Goal: Task Accomplishment & Management: Manage account settings

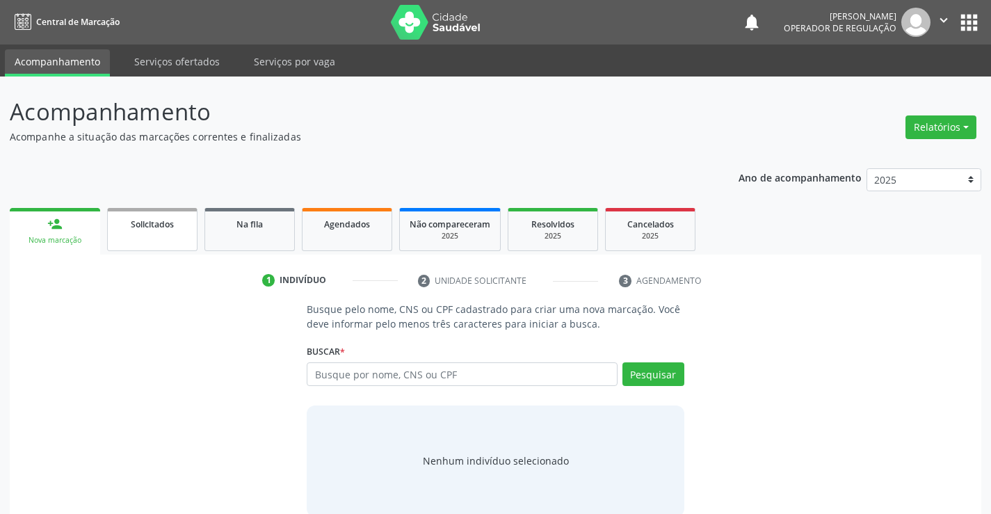
click at [149, 229] on span "Solicitados" at bounding box center [152, 224] width 43 height 12
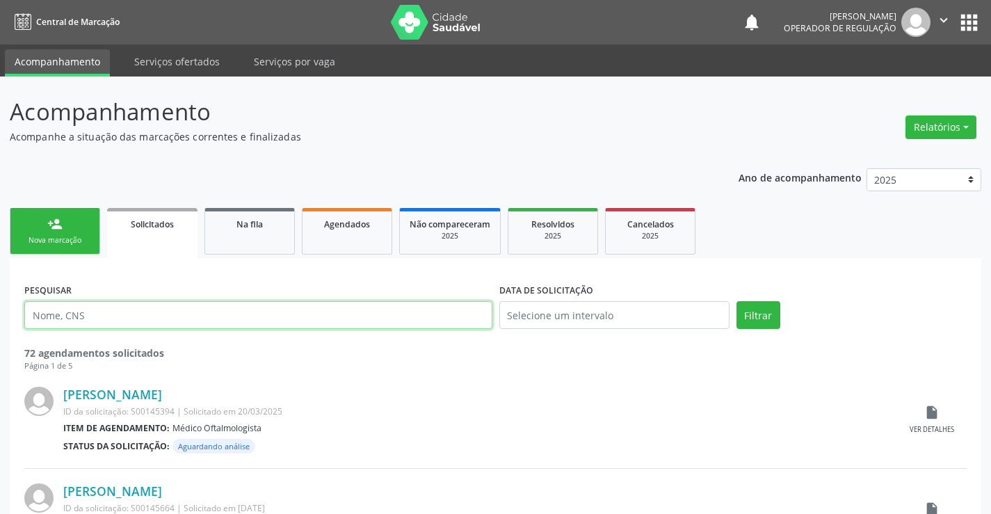
click at [145, 316] on input "text" at bounding box center [258, 315] width 468 height 28
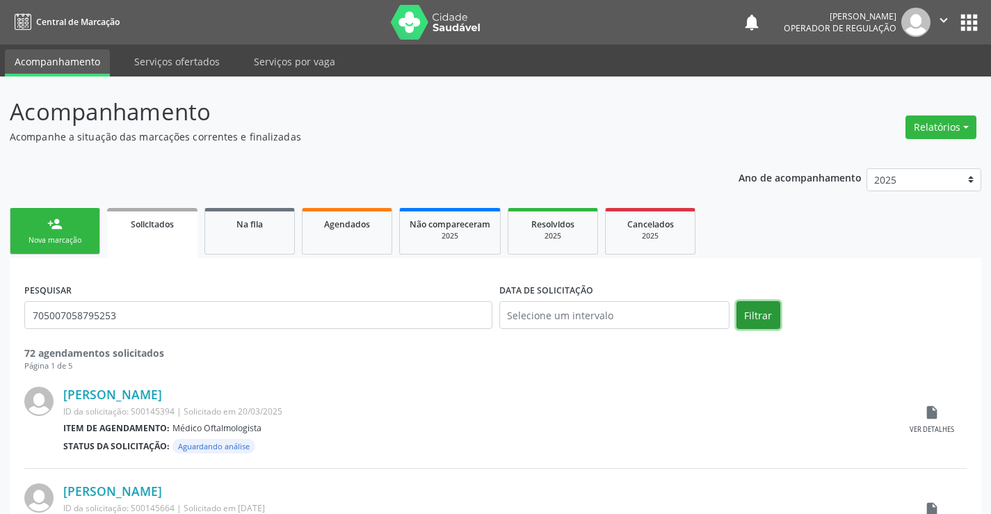
click at [746, 312] on button "Filtrar" at bounding box center [759, 315] width 44 height 28
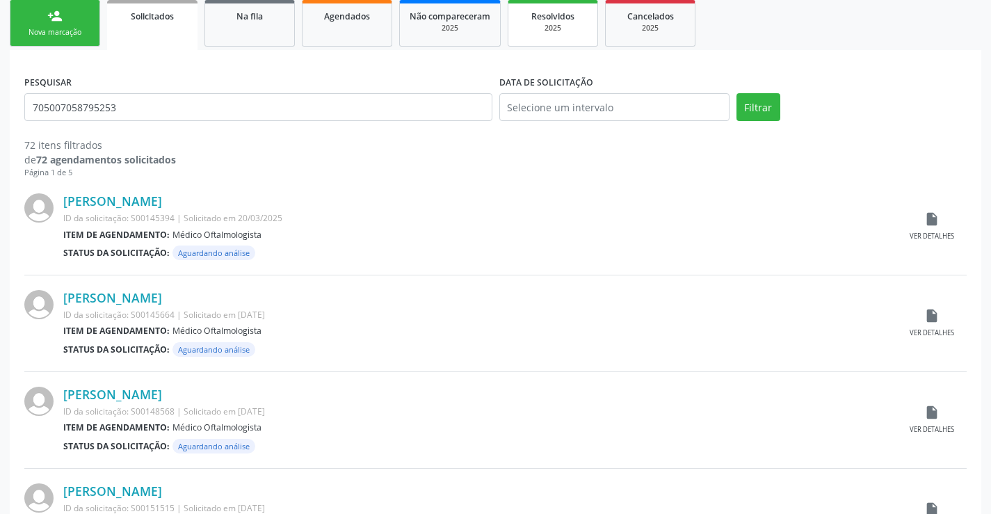
scroll to position [209, 0]
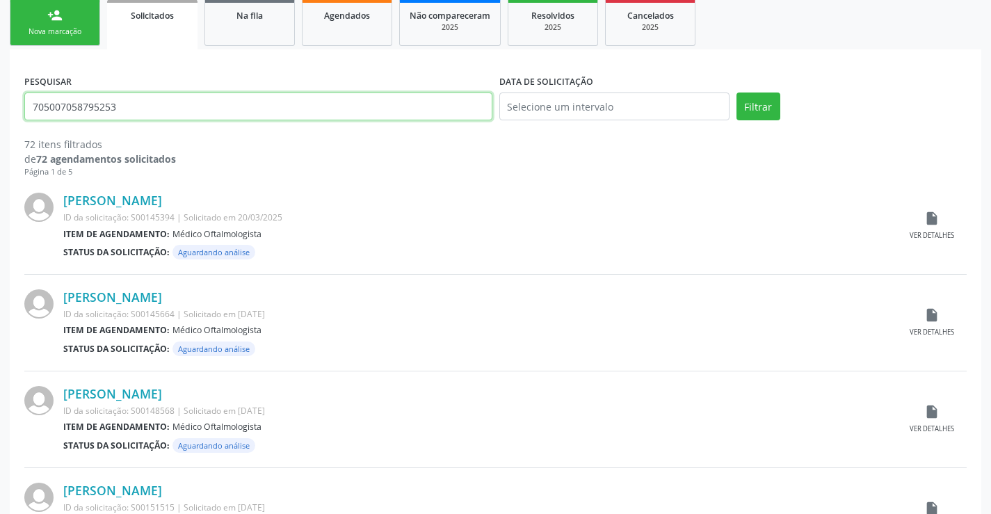
click at [151, 109] on input "705007058795253" at bounding box center [258, 107] width 468 height 28
click at [737, 93] on button "Filtrar" at bounding box center [759, 107] width 44 height 28
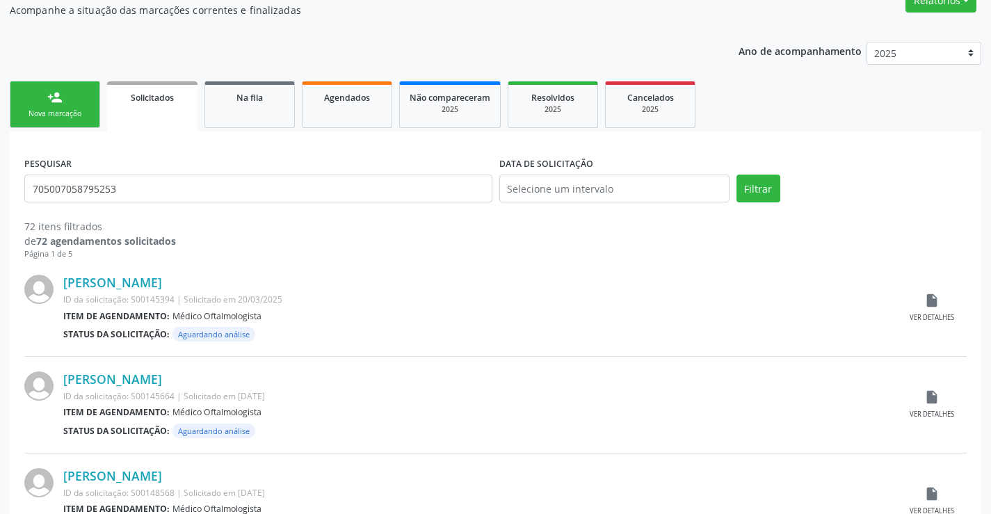
scroll to position [139, 0]
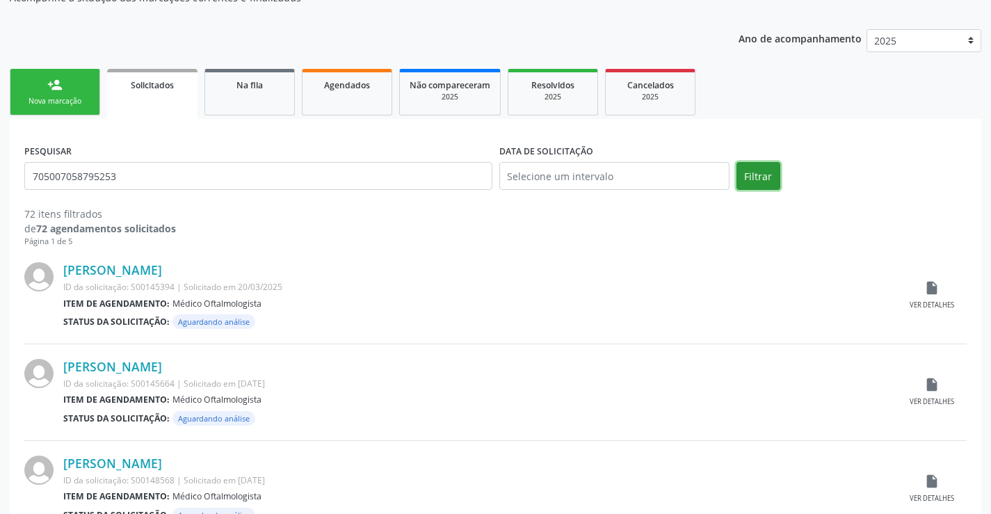
click at [749, 163] on button "Filtrar" at bounding box center [759, 176] width 44 height 28
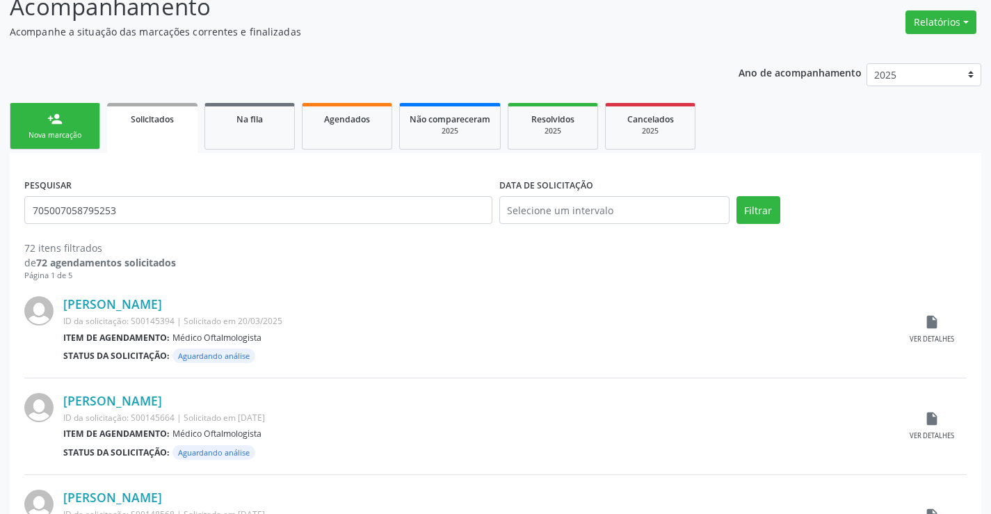
scroll to position [0, 0]
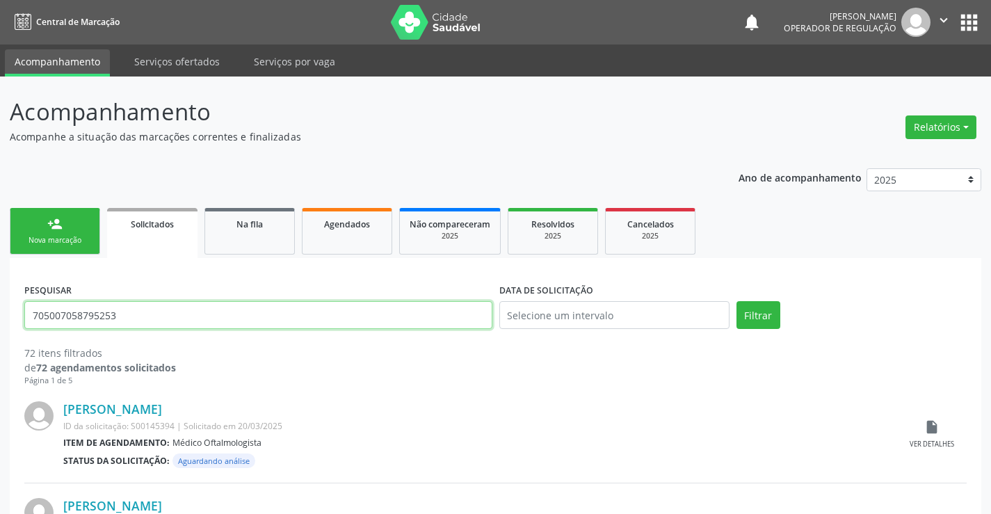
click at [155, 323] on input "705007058795253" at bounding box center [258, 315] width 468 height 28
click at [155, 322] on input "705007058795253" at bounding box center [258, 315] width 468 height 28
click at [155, 321] on input "705007058795253" at bounding box center [258, 315] width 468 height 28
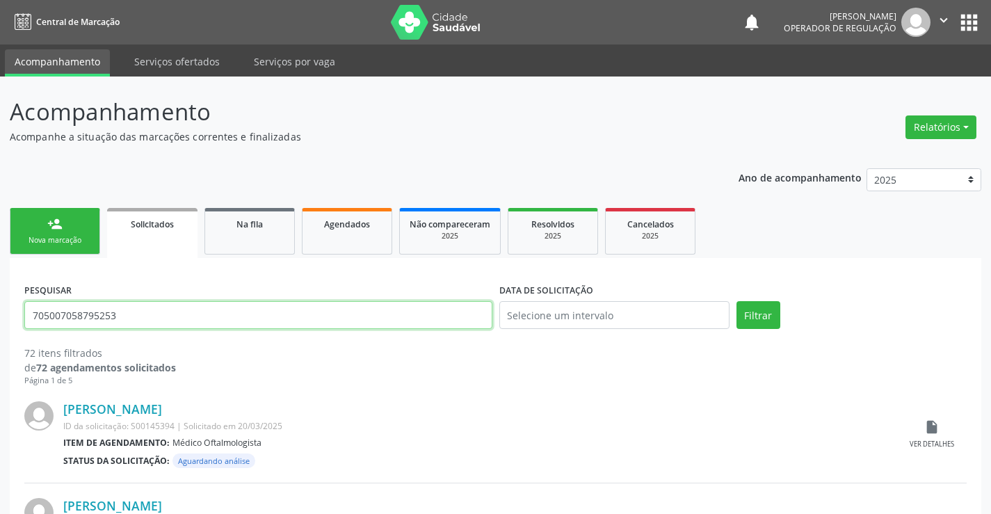
click at [155, 321] on input "705007058795253" at bounding box center [258, 315] width 468 height 28
type input "705007058795253"
click at [769, 314] on button "Filtrar" at bounding box center [759, 315] width 44 height 28
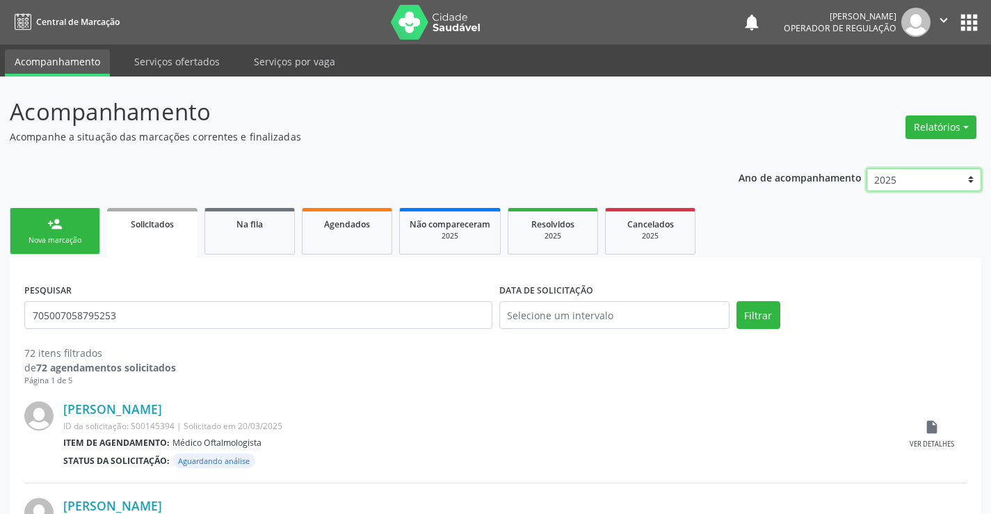
click at [932, 179] on select "2025 2024 2023" at bounding box center [924, 180] width 115 height 24
select select "2024"
click at [867, 168] on select "2025 2024 2023" at bounding box center [924, 180] width 115 height 24
click at [758, 317] on button "Filtrar" at bounding box center [759, 315] width 44 height 28
click at [567, 305] on input "text" at bounding box center [614, 315] width 230 height 28
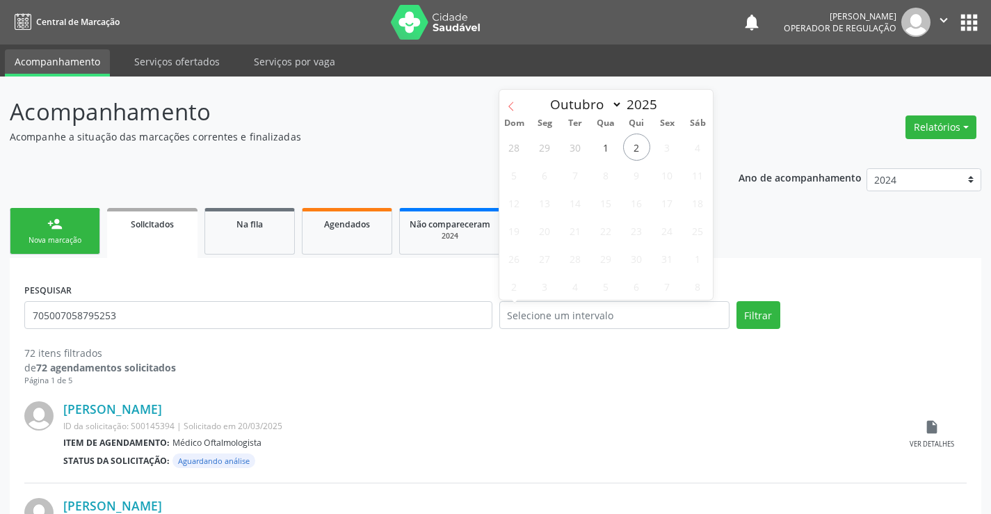
click at [518, 112] on span at bounding box center [511, 102] width 24 height 24
select select "8"
click at [750, 296] on div "PESQUISAR 705007058795253 DATA DE SOLICITAÇÃO Filtrar 72 itens filtrados de 72 …" at bounding box center [495, 330] width 949 height 114
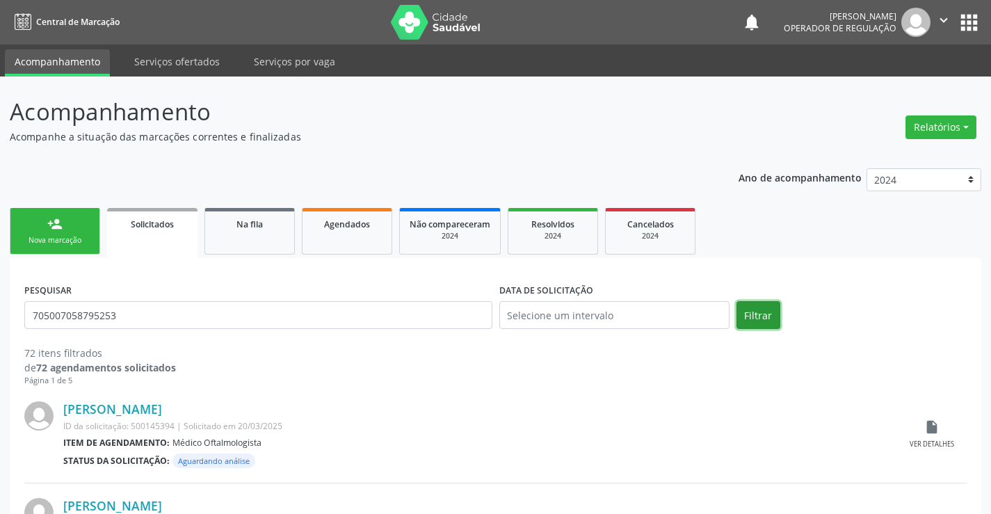
click at [746, 312] on button "Filtrar" at bounding box center [759, 315] width 44 height 28
drag, startPoint x: 141, startPoint y: 313, endPoint x: 8, endPoint y: 283, distance: 136.2
click at [273, 225] on div "Na fila" at bounding box center [250, 223] width 70 height 15
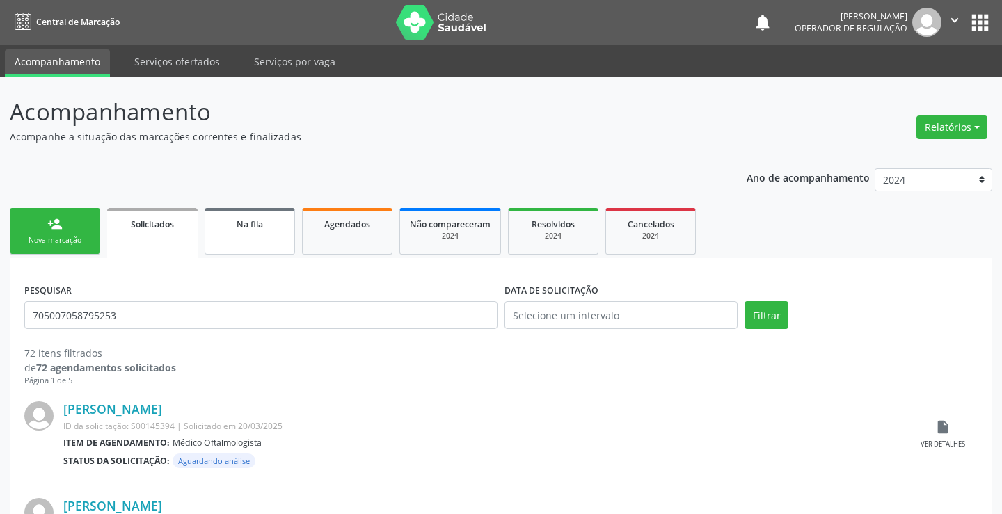
click at [273, 225] on div "Na fila" at bounding box center [250, 223] width 70 height 15
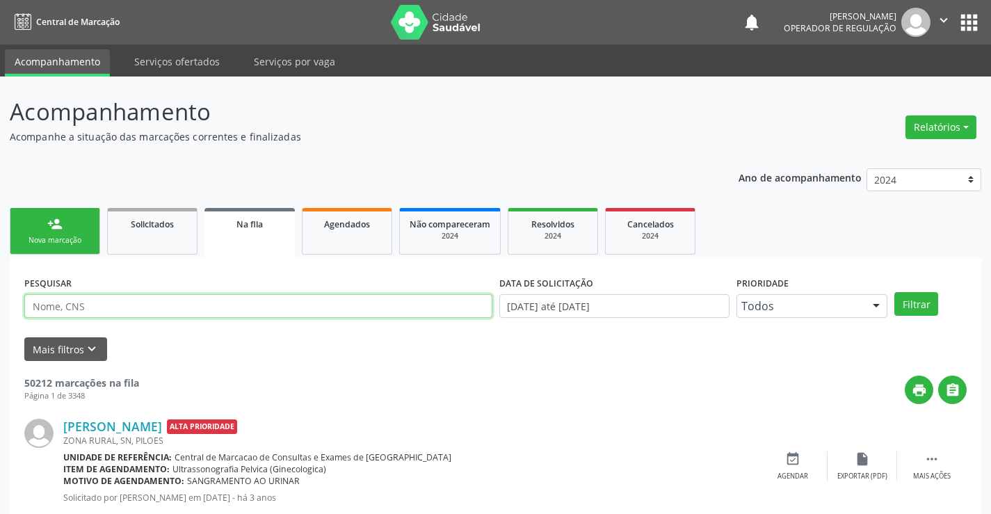
click at [240, 310] on input "text" at bounding box center [258, 306] width 468 height 24
paste input "705007058795253"
type input "705007058795253"
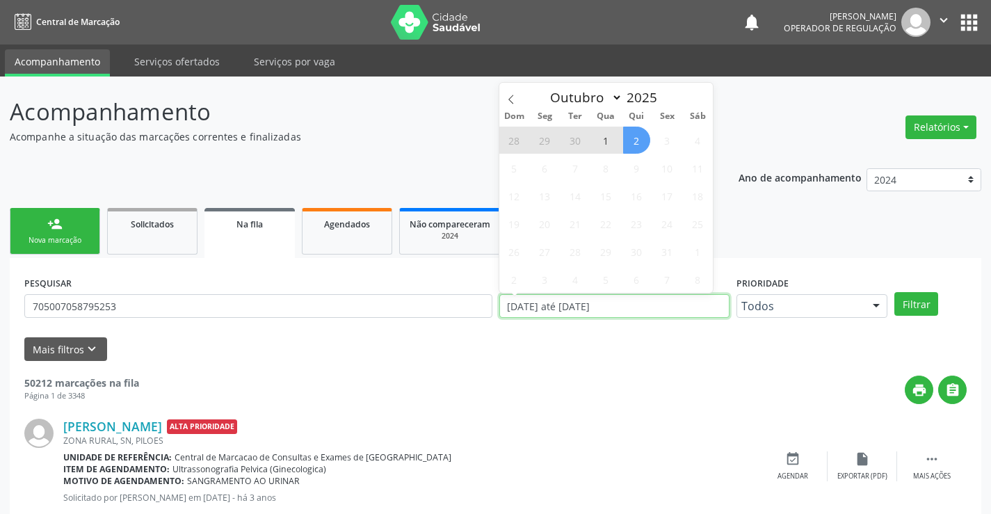
click at [615, 308] on input "[DATE] até [DATE]" at bounding box center [614, 306] width 230 height 24
type input "2023"
select select "0"
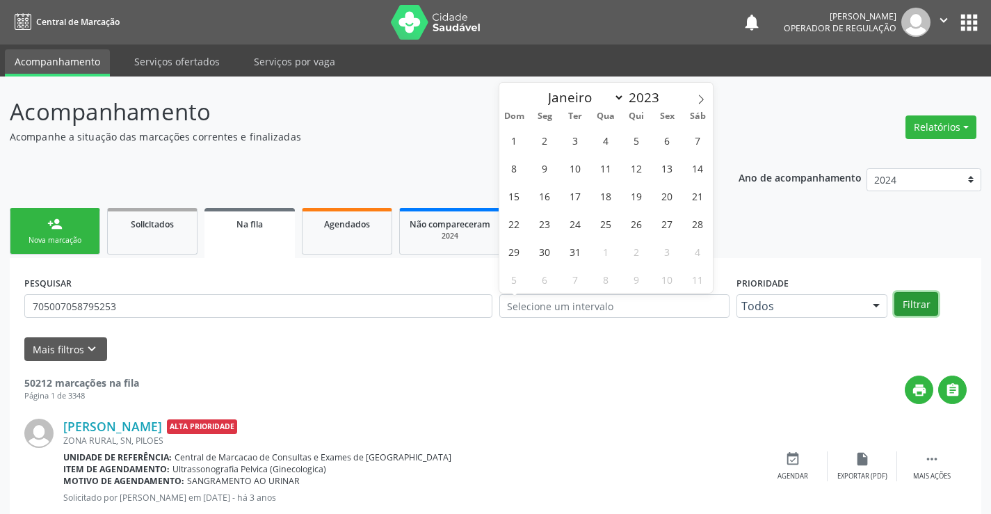
click at [911, 305] on button "Filtrar" at bounding box center [917, 304] width 44 height 24
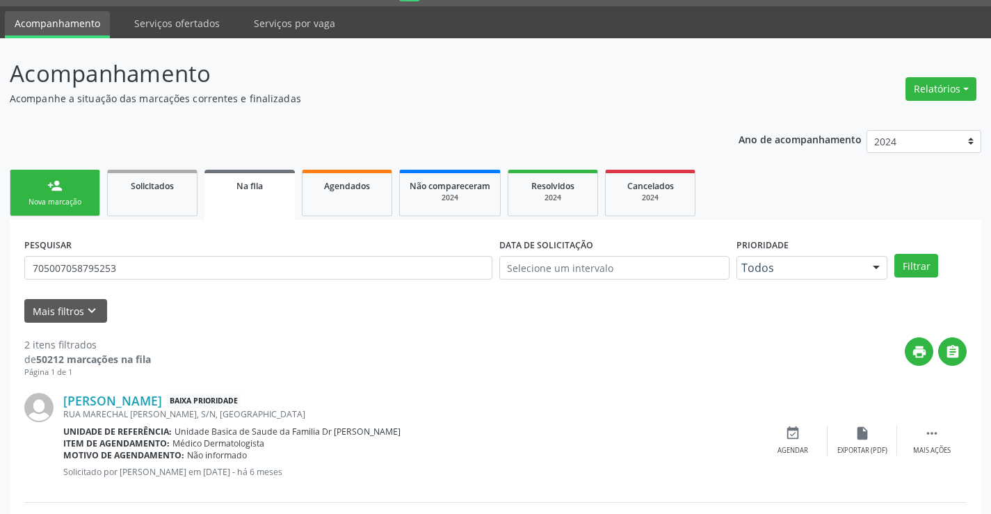
scroll to position [175, 0]
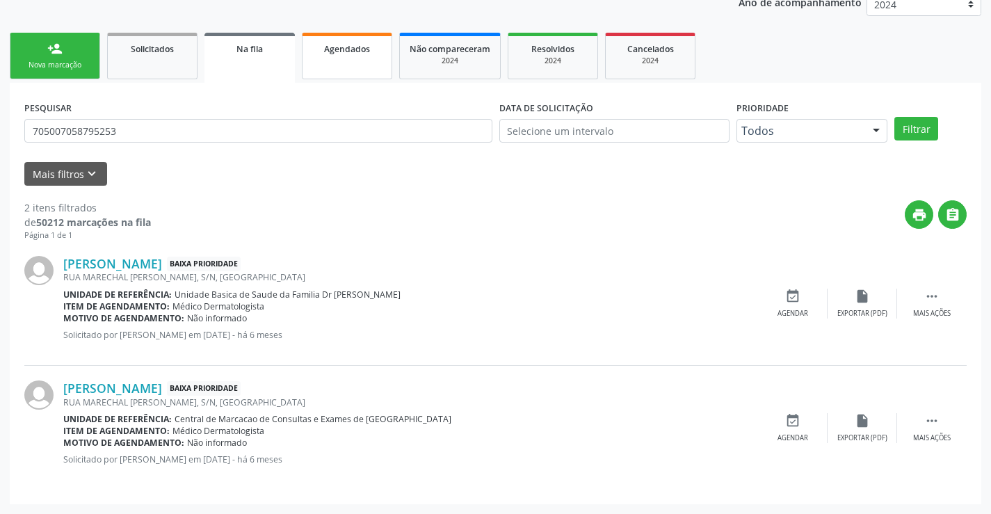
click at [352, 61] on link "Agendados" at bounding box center [347, 56] width 90 height 47
select select "9"
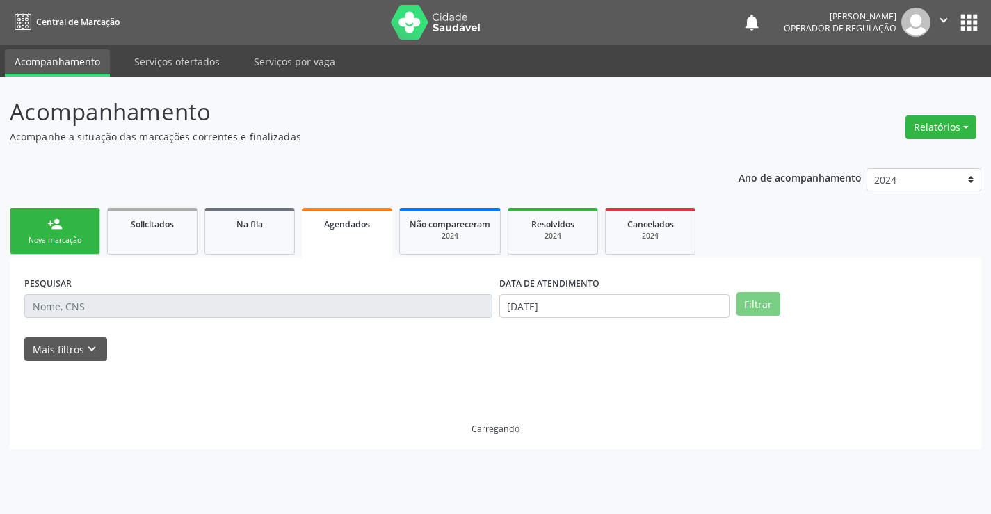
scroll to position [0, 0]
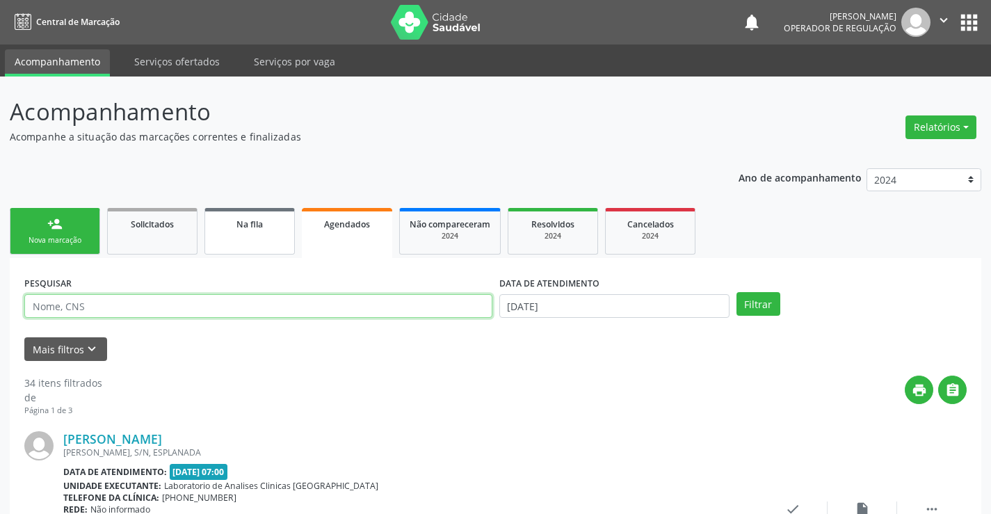
drag, startPoint x: 278, startPoint y: 314, endPoint x: 294, endPoint y: 248, distance: 67.8
click at [278, 314] on input "text" at bounding box center [258, 306] width 468 height 24
paste input "705007058795253"
type input "705007058795253"
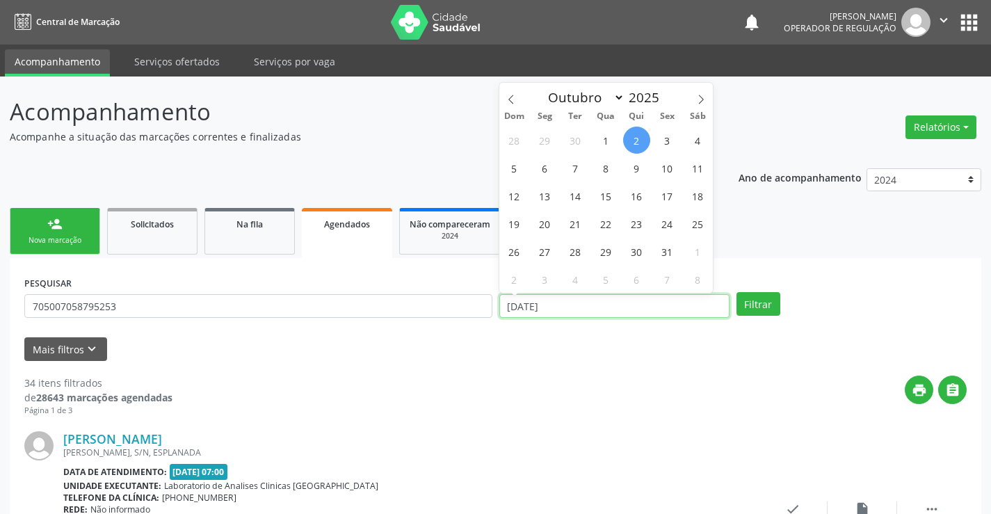
click at [641, 310] on input "[DATE]" at bounding box center [614, 306] width 230 height 24
click at [764, 310] on button "Filtrar" at bounding box center [759, 304] width 44 height 24
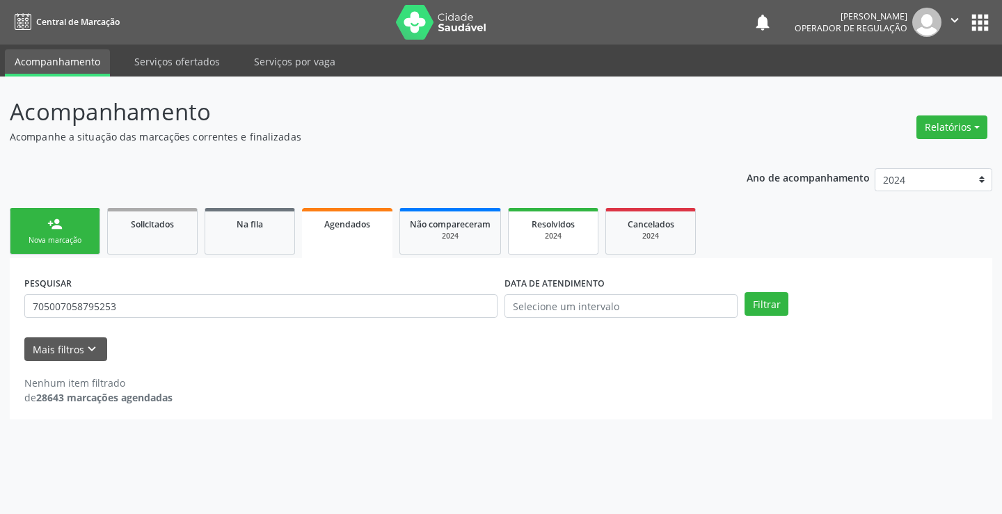
click at [579, 227] on div "Resolvidos" at bounding box center [553, 223] width 70 height 15
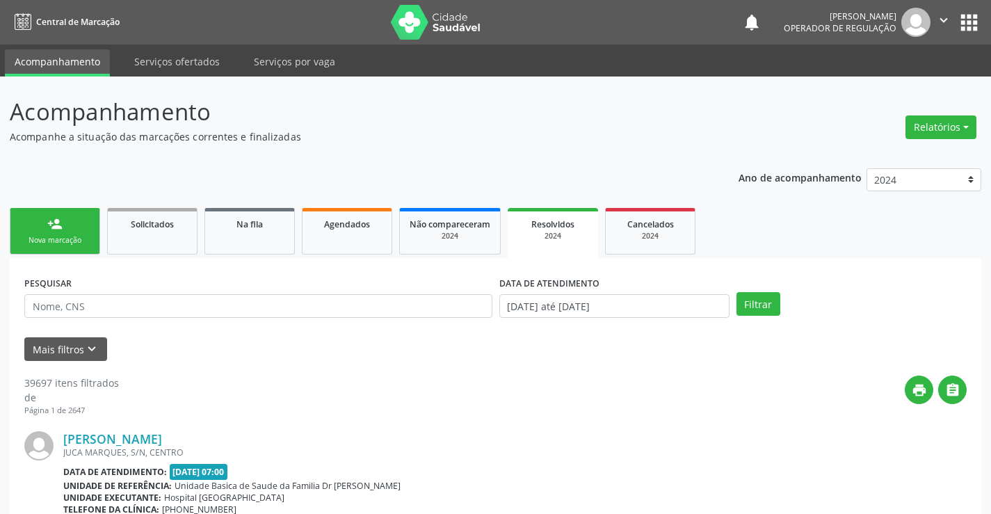
click at [237, 321] on div "PESQUISAR" at bounding box center [258, 300] width 475 height 54
click at [248, 311] on input "text" at bounding box center [258, 306] width 468 height 24
paste input "705007058795253"
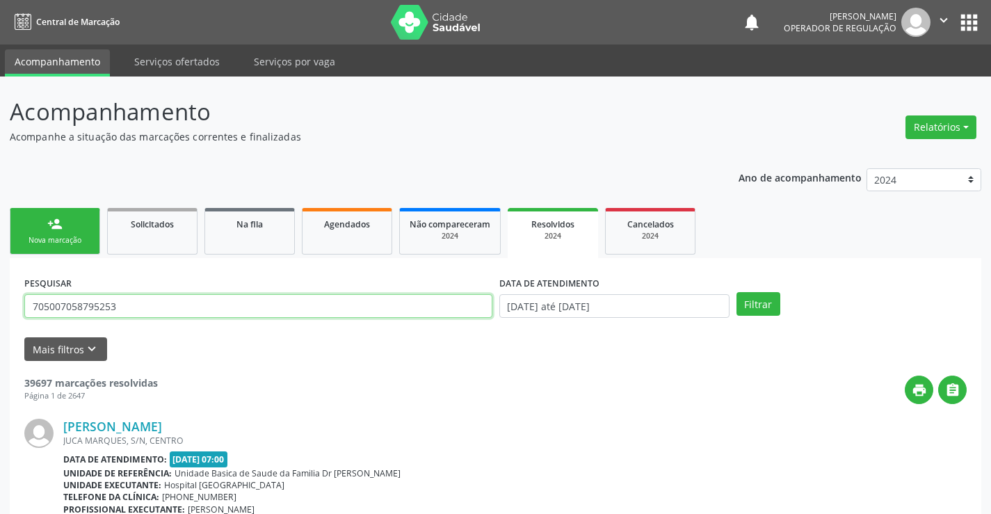
type input "705007058795253"
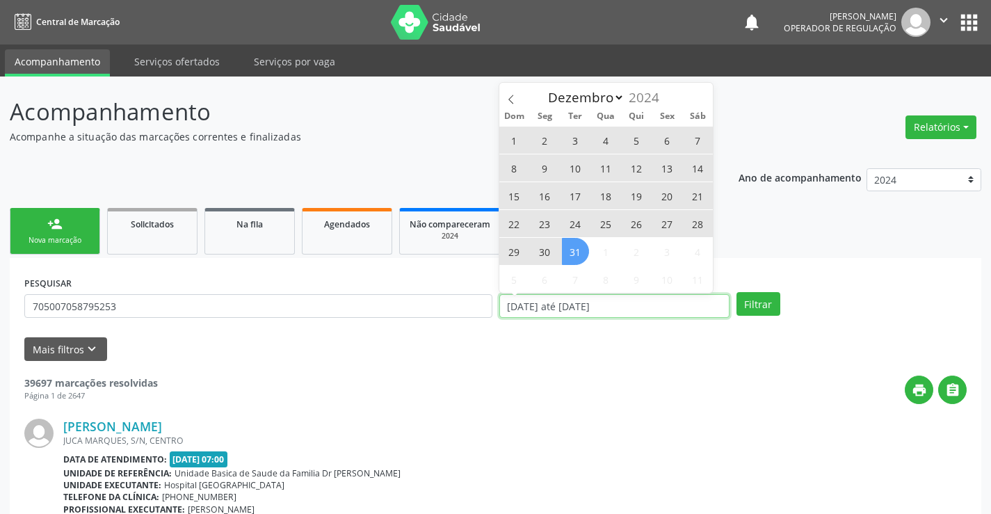
click at [619, 302] on input "[DATE] até [DATE]" at bounding box center [614, 306] width 230 height 24
select select "0"
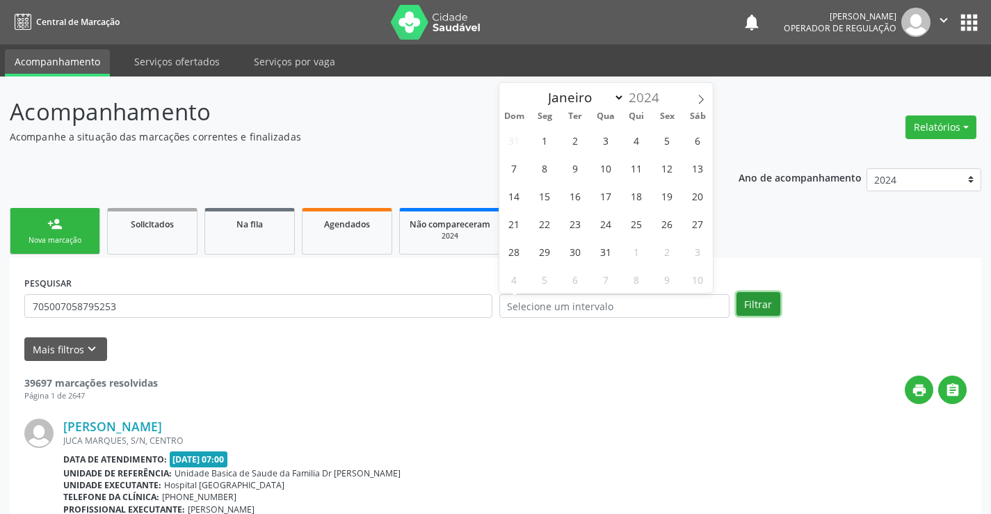
click at [750, 310] on button "Filtrar" at bounding box center [759, 304] width 44 height 24
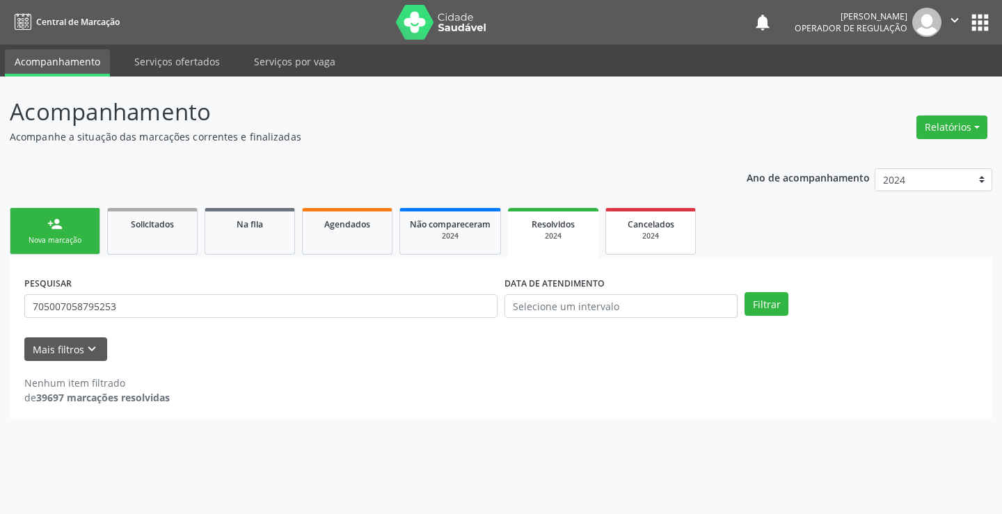
click at [643, 225] on span "Cancelados" at bounding box center [650, 224] width 47 height 12
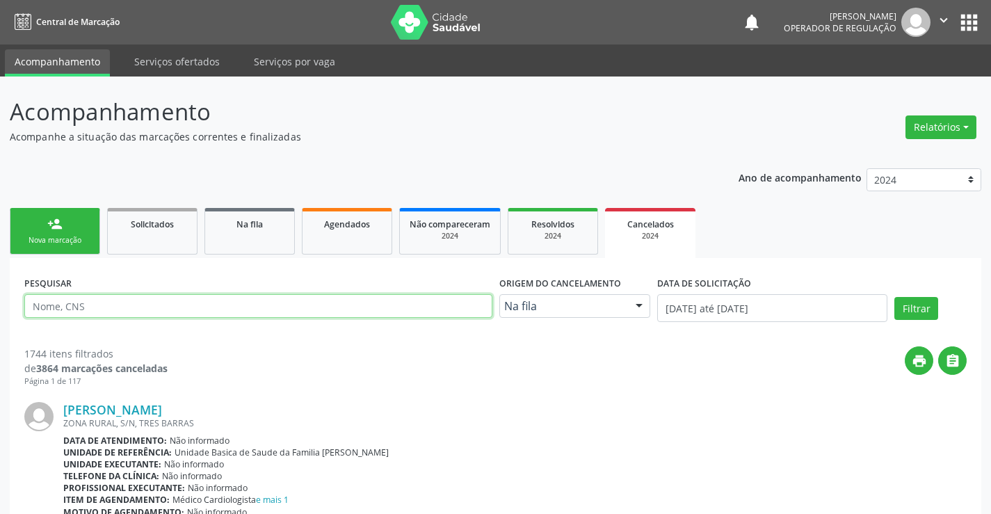
click at [195, 300] on input "text" at bounding box center [258, 306] width 468 height 24
paste input "705007058795253"
type input "705007058795253"
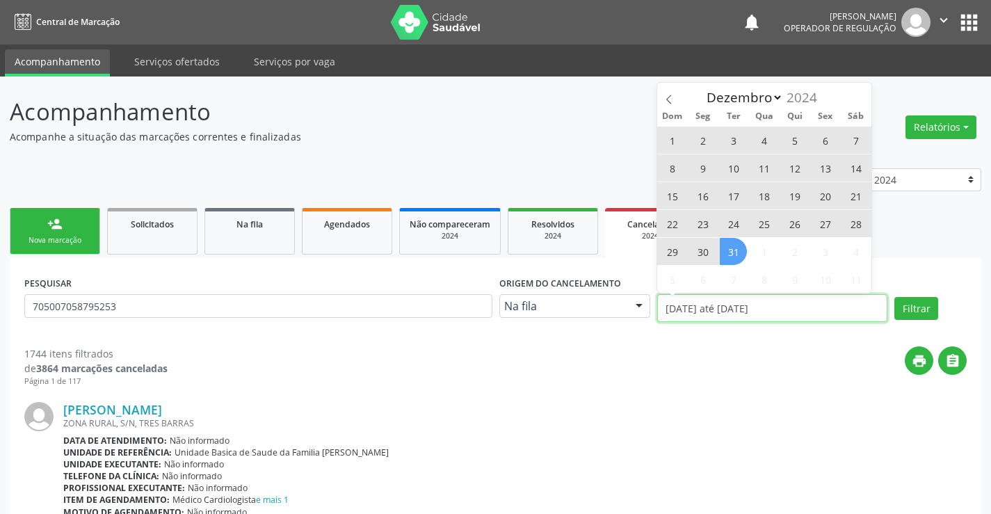
click at [758, 307] on input "[DATE] até [DATE]" at bounding box center [772, 308] width 230 height 28
select select "0"
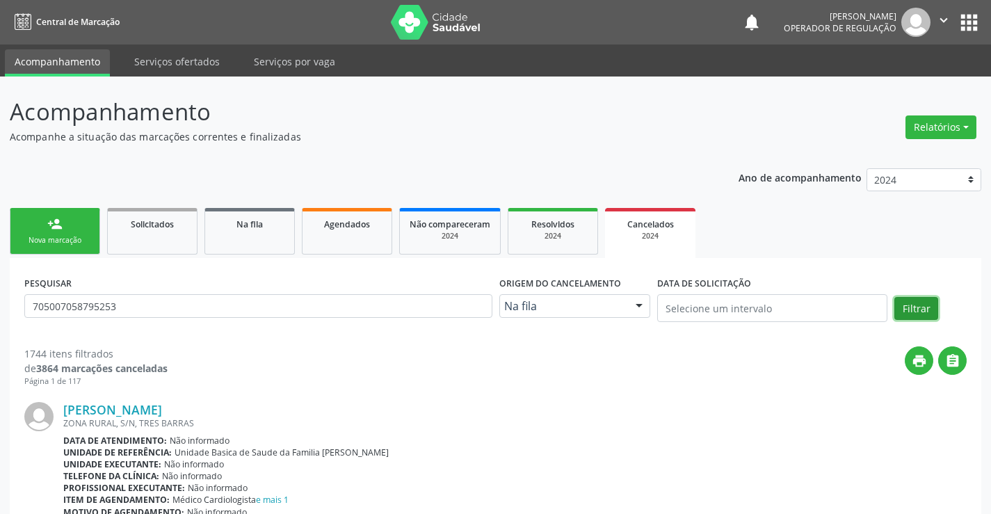
click at [917, 301] on button "Filtrar" at bounding box center [917, 309] width 44 height 24
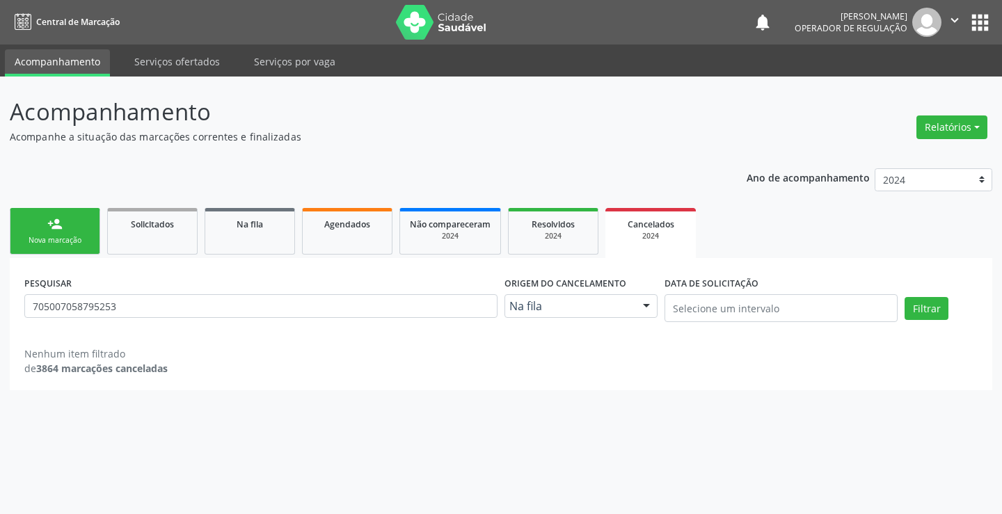
click at [54, 229] on div "person_add" at bounding box center [54, 223] width 15 height 15
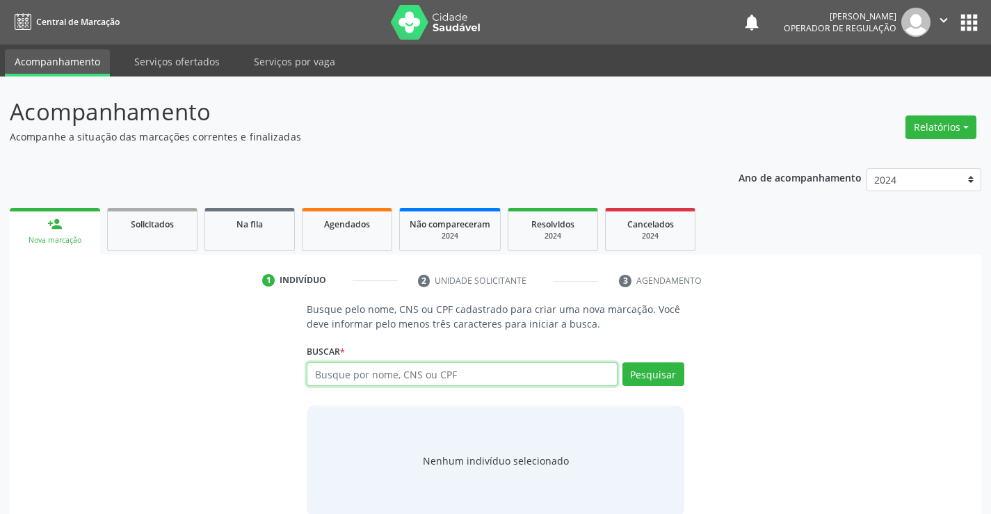
click at [440, 375] on input "text" at bounding box center [462, 374] width 310 height 24
paste input "705007058795253"
type input "705007058795253"
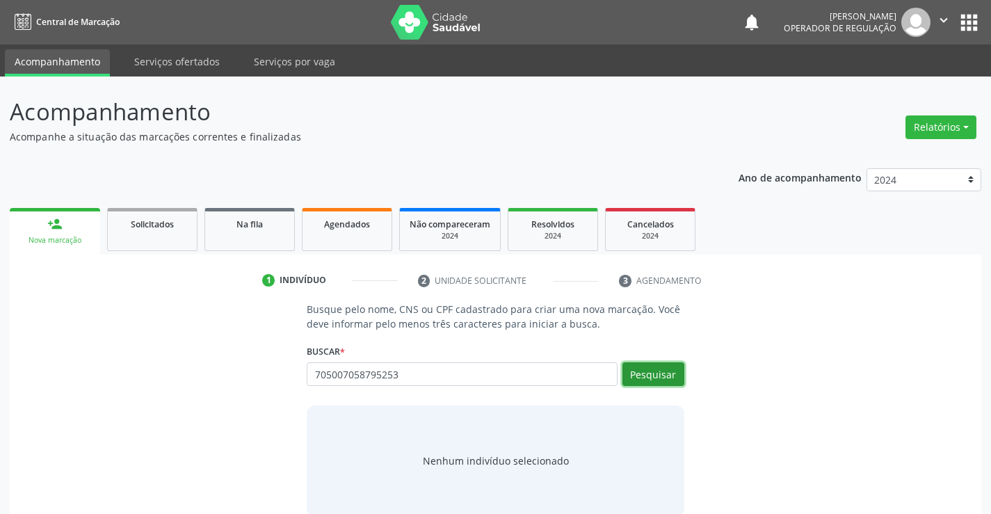
click at [680, 369] on button "Pesquisar" at bounding box center [654, 374] width 62 height 24
type input "705007058795253"
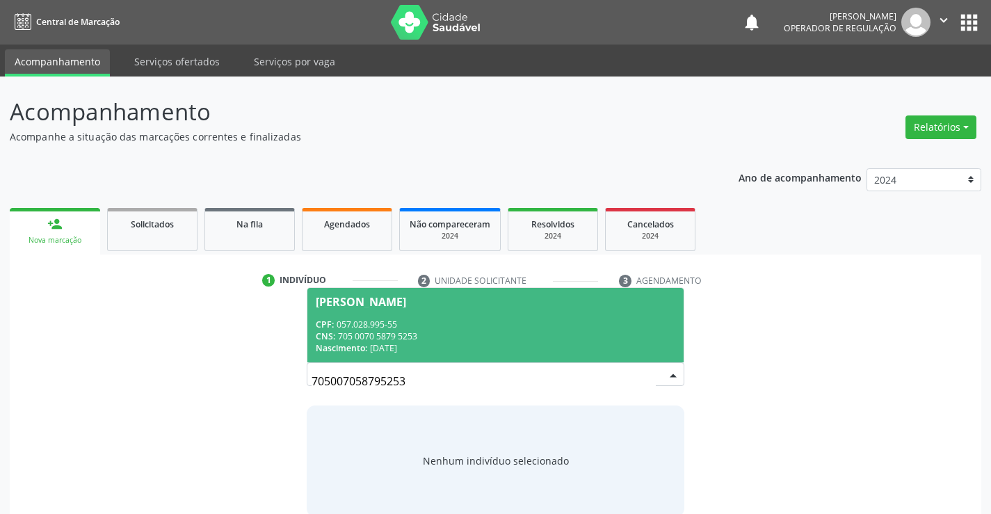
click at [538, 335] on div "CNS: 705 0070 5879 5253" at bounding box center [495, 336] width 359 height 12
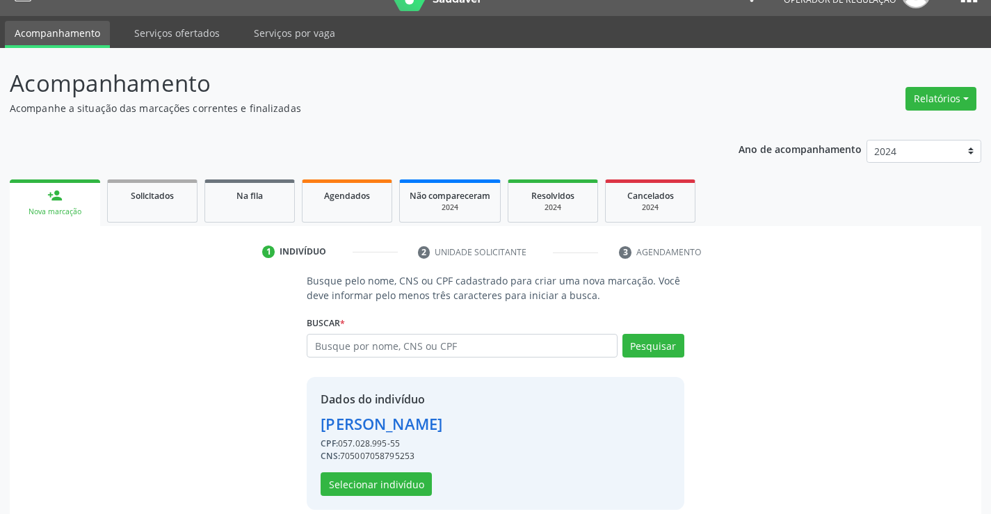
scroll to position [44, 0]
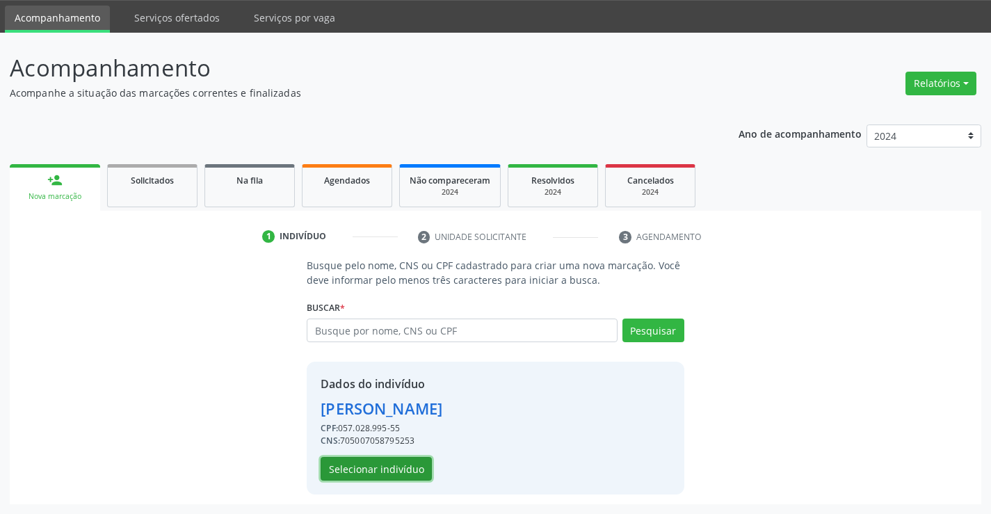
click at [400, 471] on button "Selecionar indivíduo" at bounding box center [376, 469] width 111 height 24
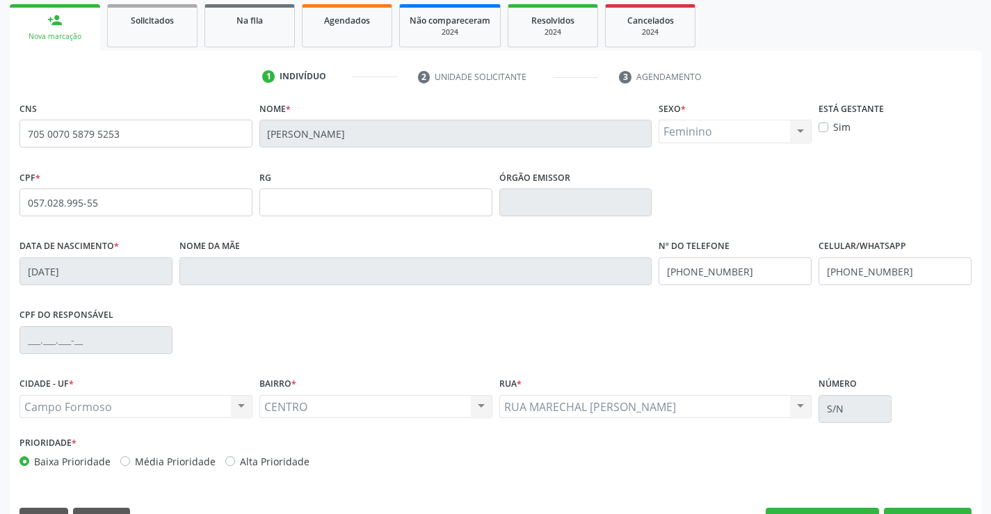
scroll to position [240, 0]
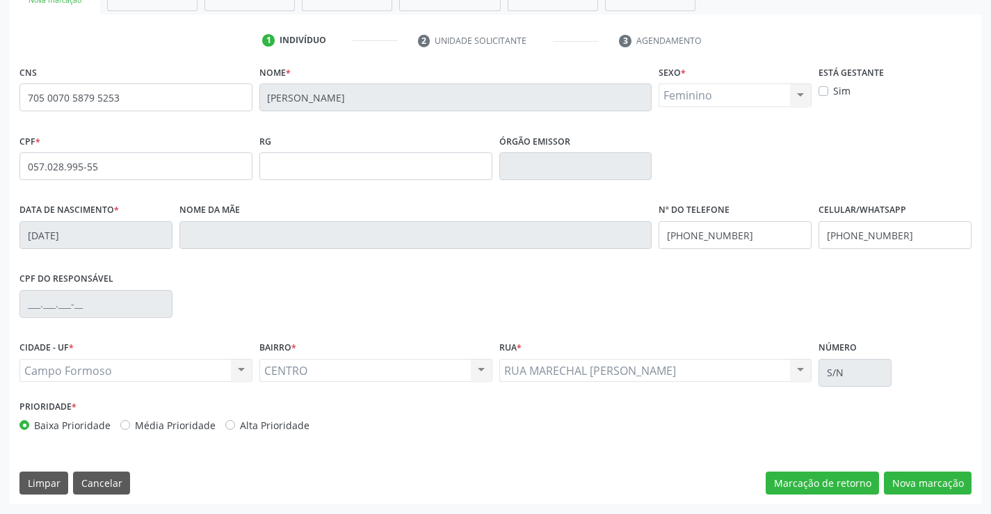
click at [58, 467] on div "CNS 705 0070 5879 5253 Nome * [PERSON_NAME] * Feminino Masculino Feminino Nenhu…" at bounding box center [496, 283] width 972 height 442
click at [38, 473] on button "Limpar" at bounding box center [43, 484] width 49 height 24
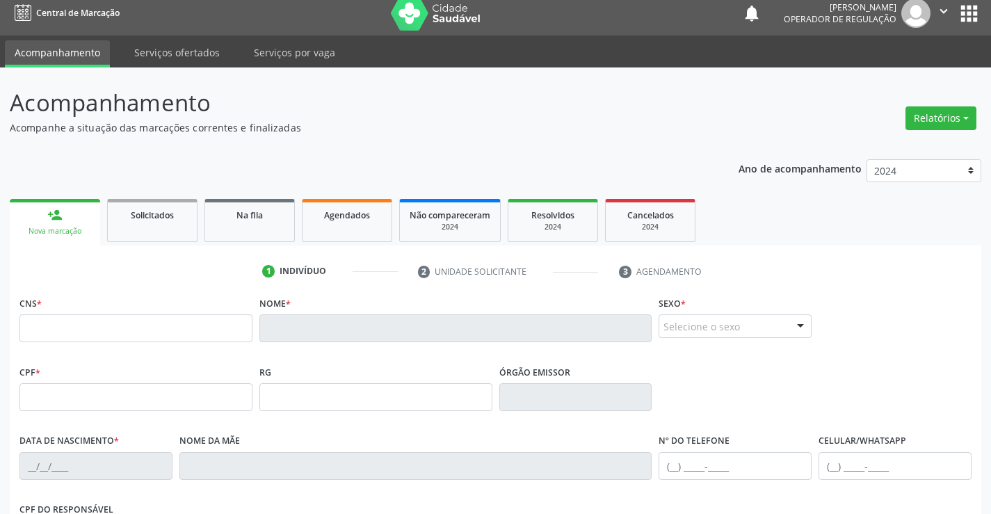
scroll to position [0, 0]
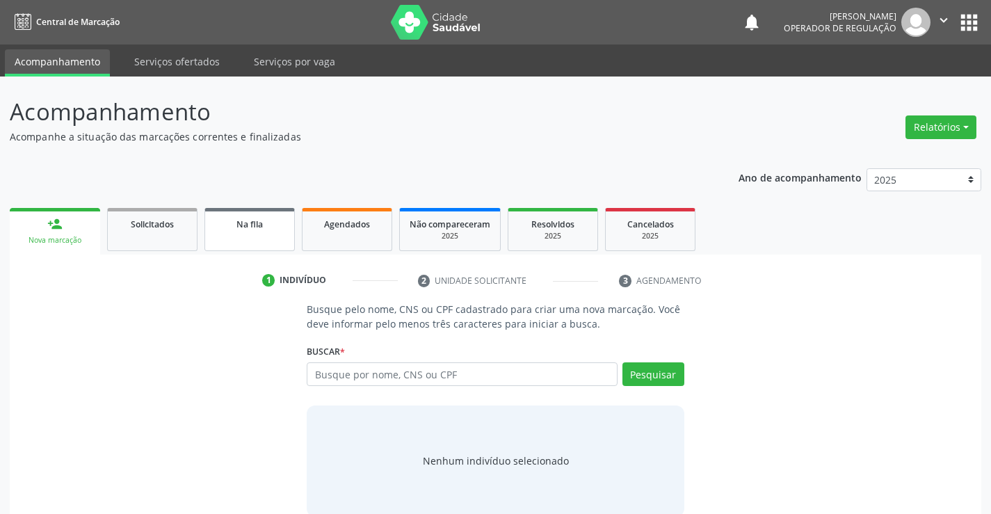
click at [240, 224] on span "Na fila" at bounding box center [250, 224] width 26 height 12
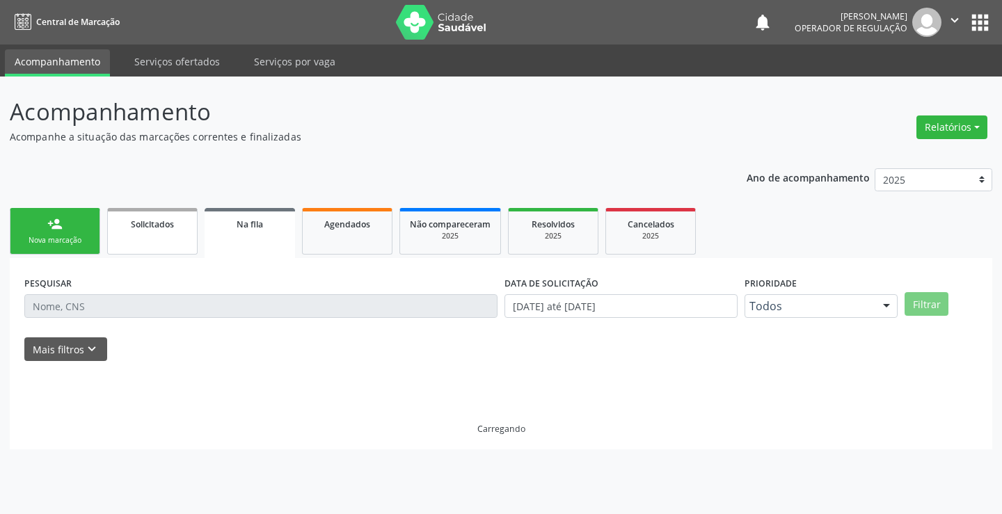
click at [147, 233] on link "Solicitados" at bounding box center [152, 231] width 90 height 47
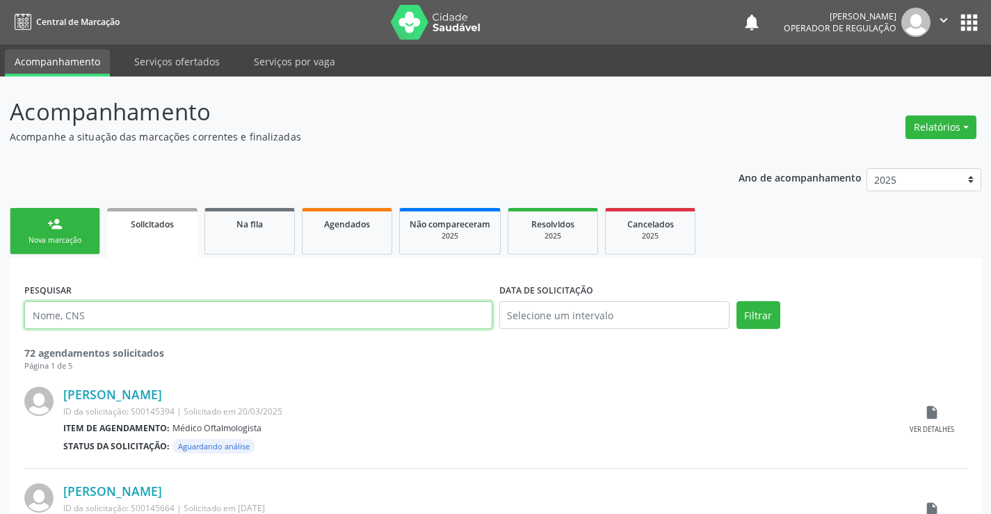
click at [118, 321] on input "text" at bounding box center [258, 315] width 468 height 28
paste input "705007058795253"
type input "705007058795253"
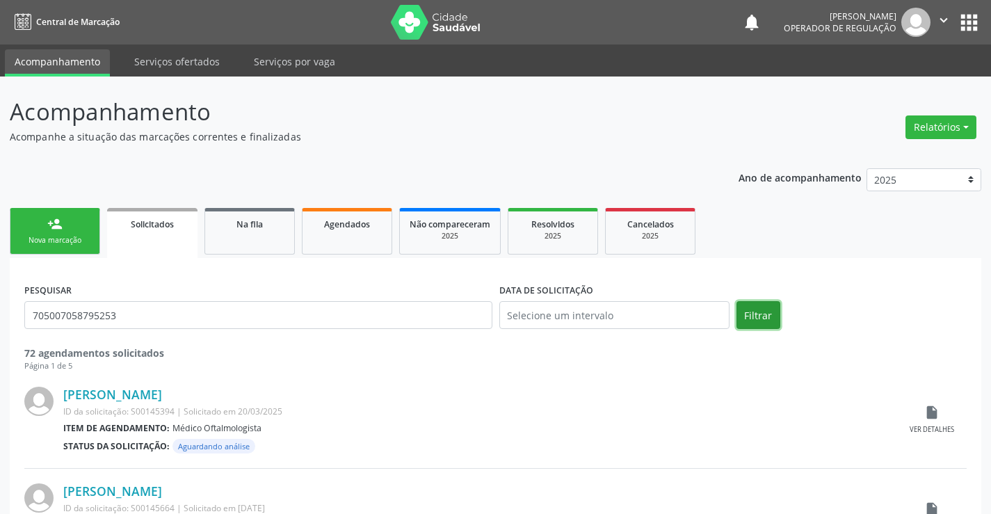
click at [753, 314] on button "Filtrar" at bounding box center [759, 315] width 44 height 28
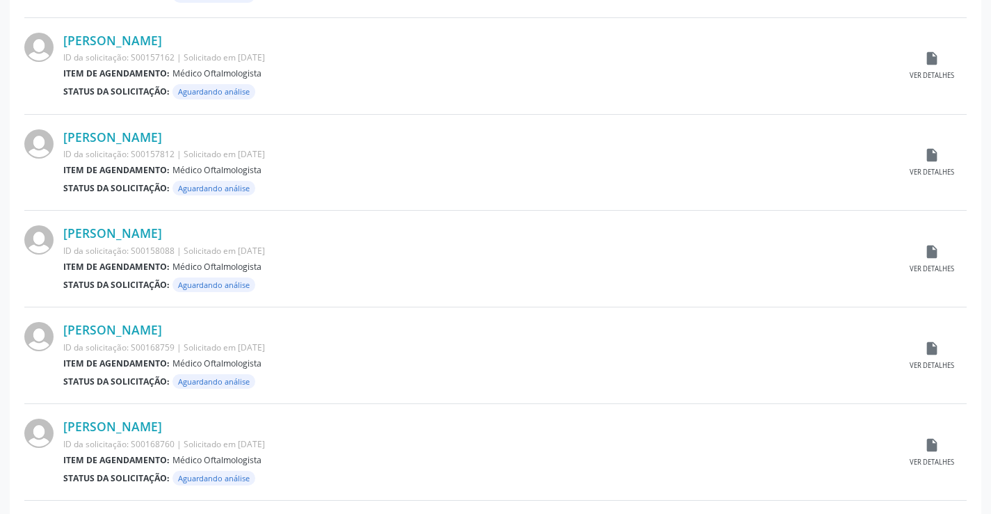
scroll to position [1386, 0]
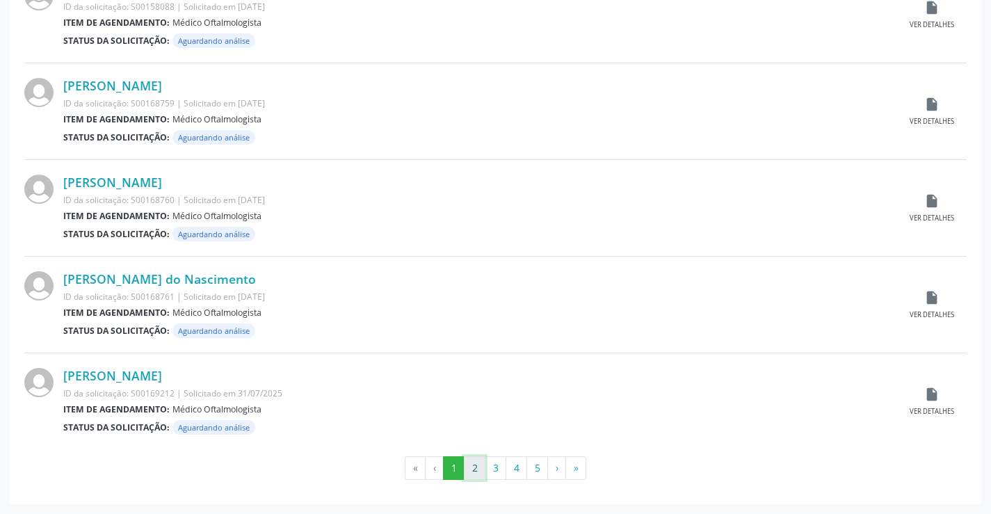
click at [478, 463] on button "2" at bounding box center [475, 468] width 22 height 24
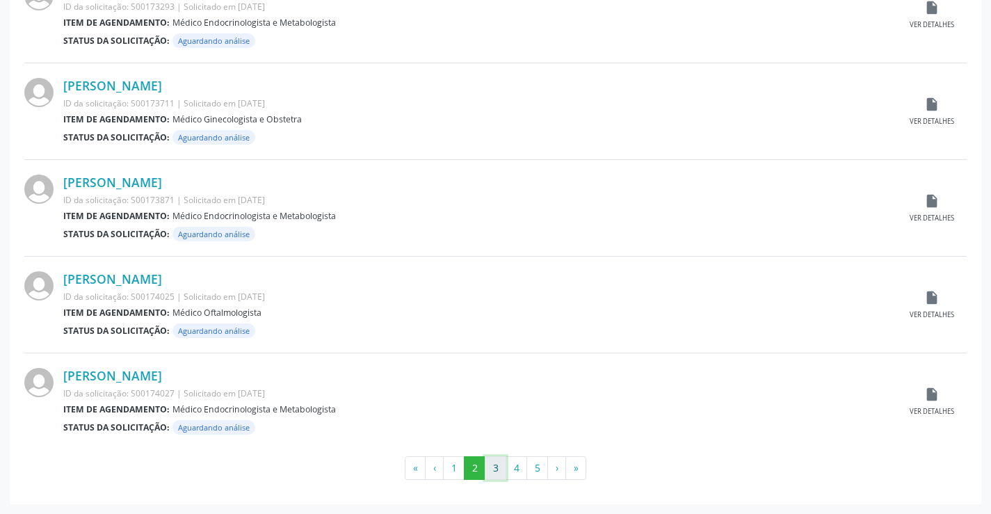
click at [495, 463] on button "3" at bounding box center [496, 468] width 22 height 24
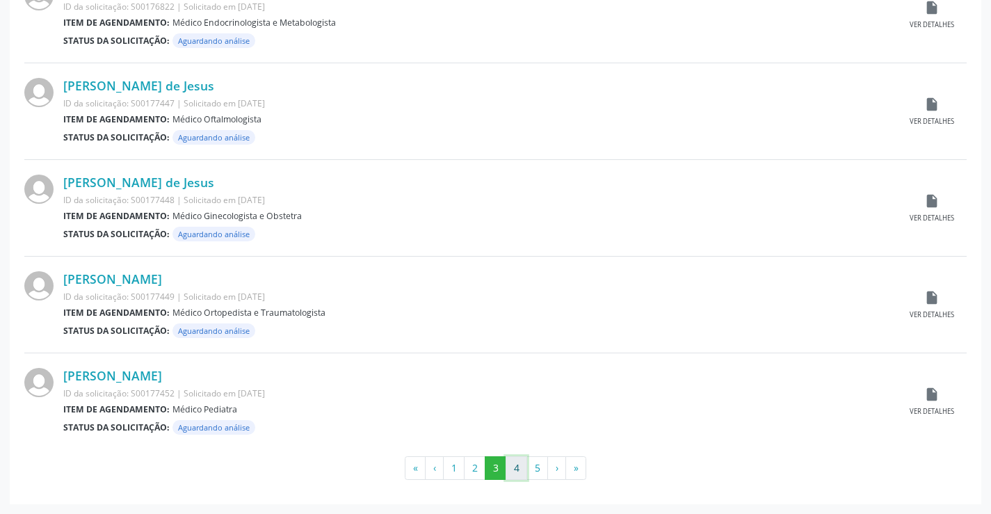
click at [515, 475] on button "4" at bounding box center [517, 468] width 22 height 24
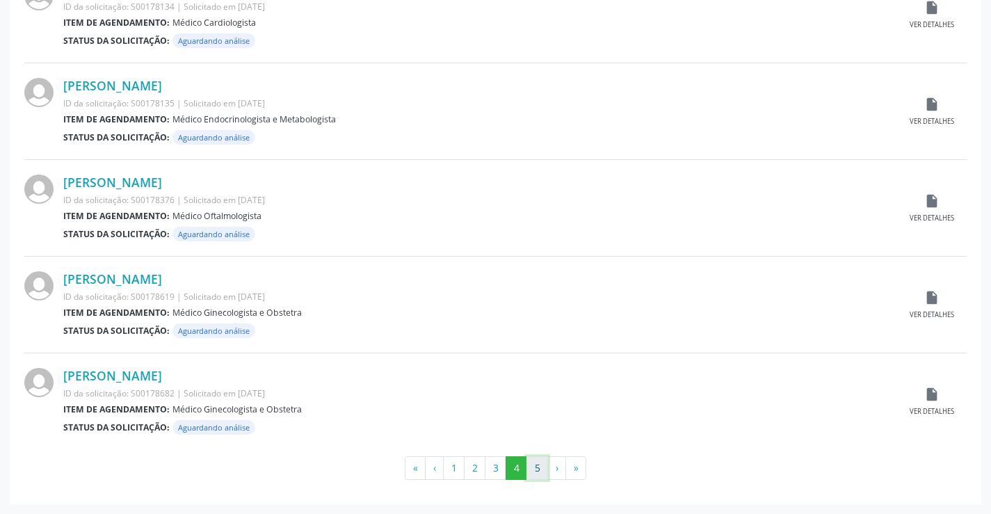
click at [534, 469] on button "5" at bounding box center [538, 468] width 22 height 24
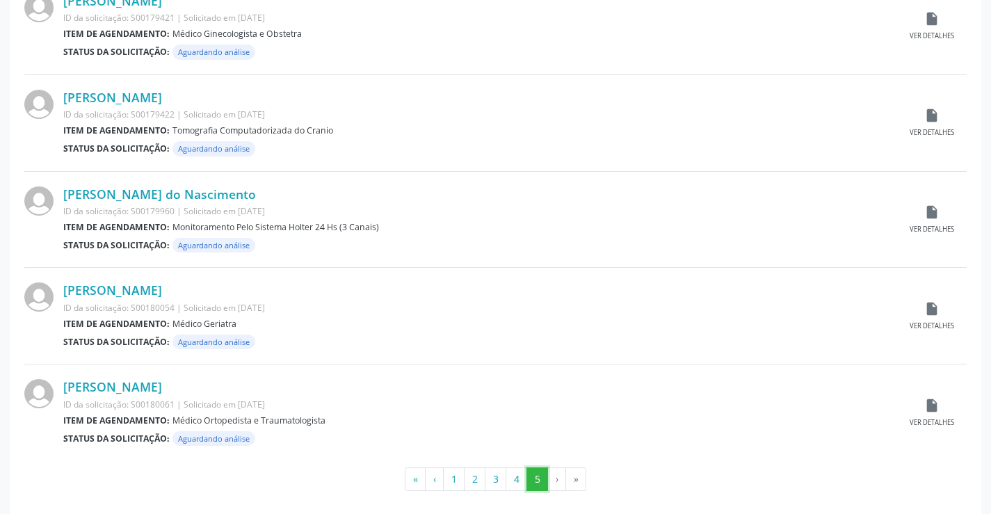
scroll to position [1096, 0]
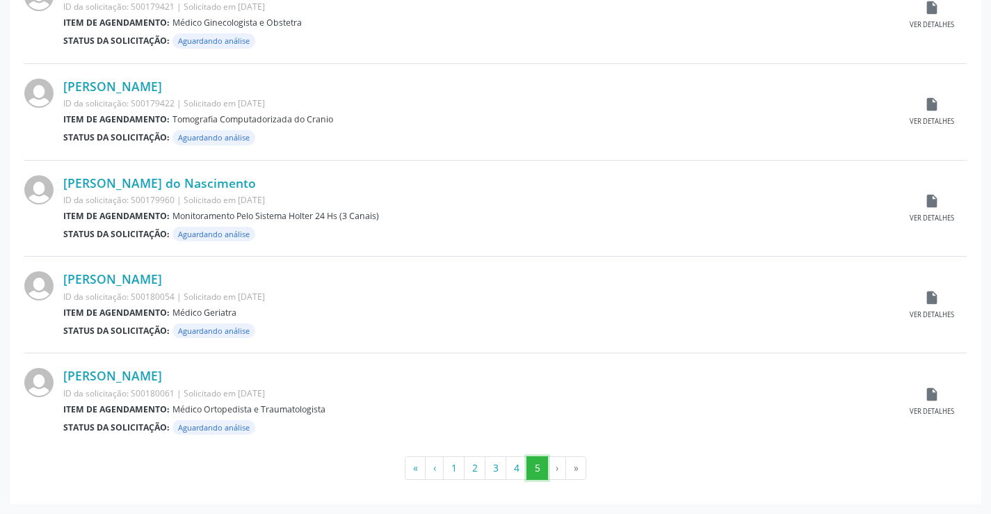
click at [546, 470] on button "5" at bounding box center [538, 468] width 22 height 24
click at [451, 471] on button "1" at bounding box center [454, 468] width 22 height 24
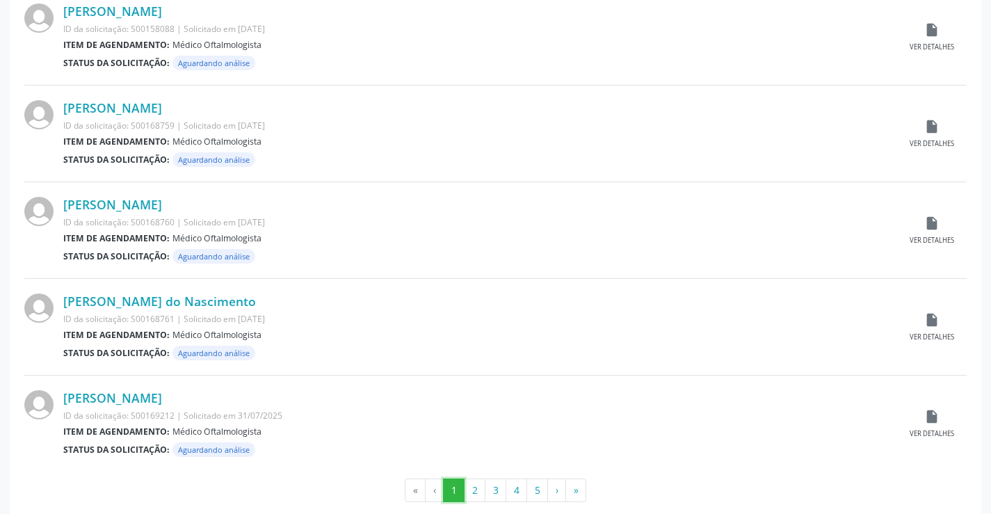
scroll to position [1386, 0]
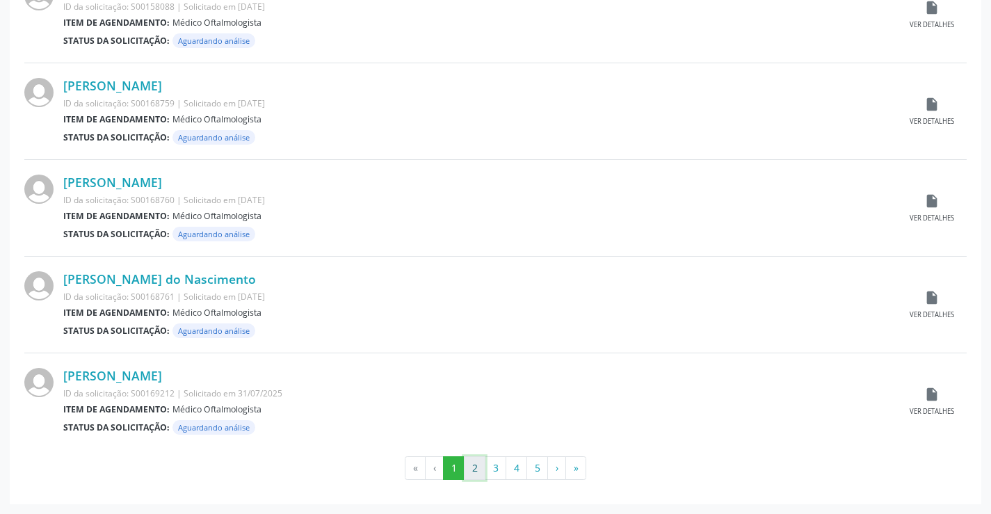
click at [476, 464] on button "2" at bounding box center [475, 468] width 22 height 24
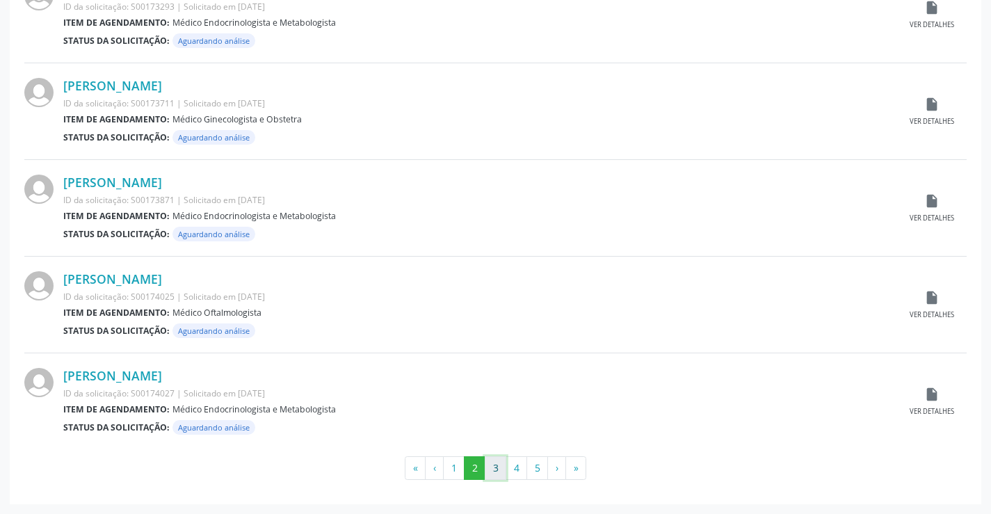
click at [495, 476] on button "3" at bounding box center [496, 468] width 22 height 24
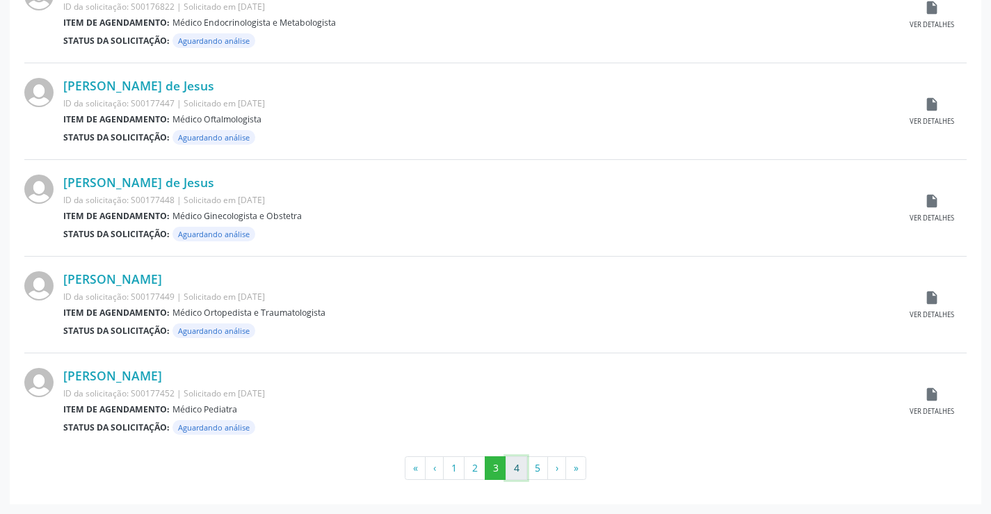
click at [510, 473] on button "4" at bounding box center [517, 468] width 22 height 24
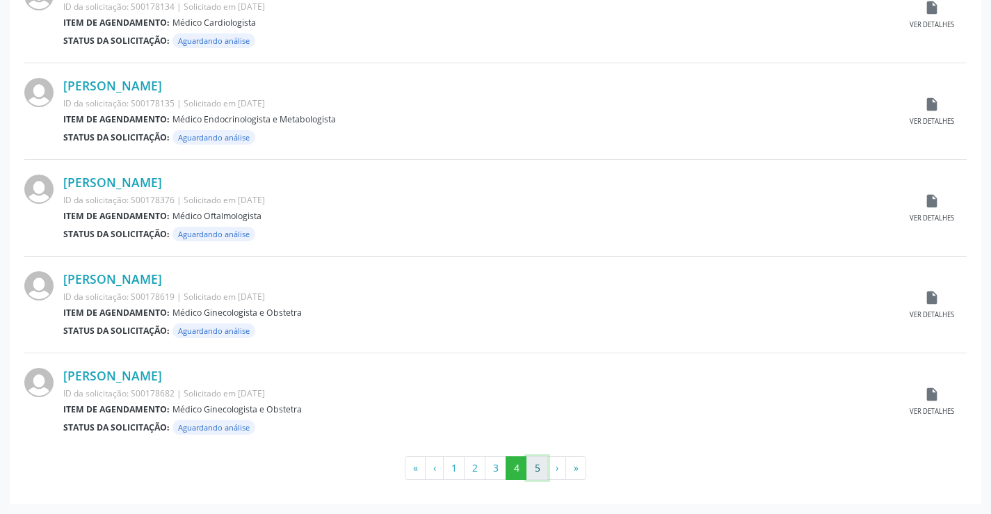
click at [535, 468] on button "5" at bounding box center [538, 468] width 22 height 24
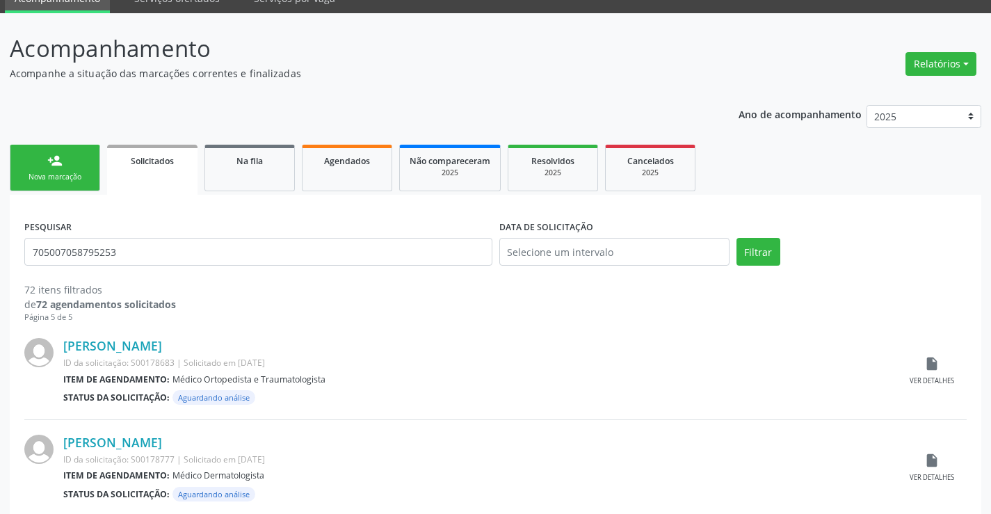
scroll to position [0, 0]
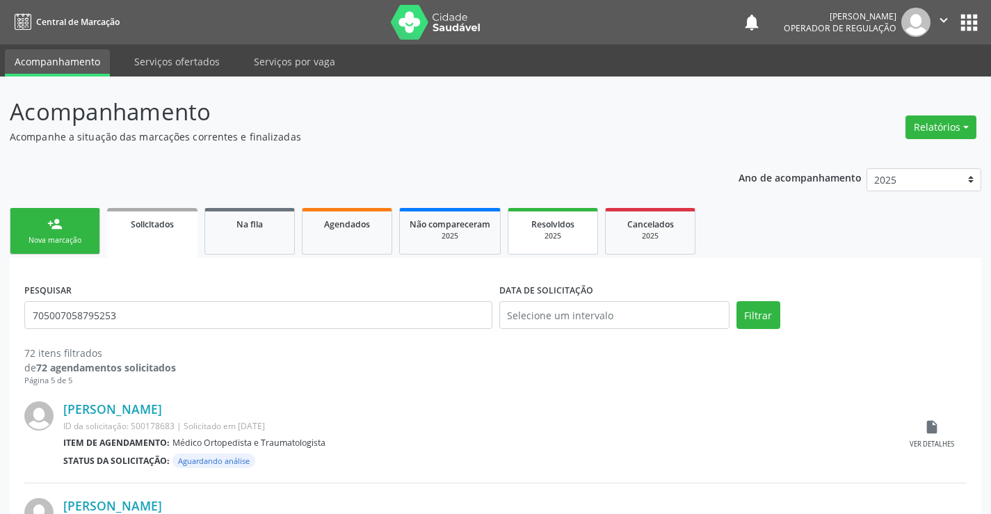
click at [566, 230] on div "Resolvidos" at bounding box center [553, 223] width 70 height 15
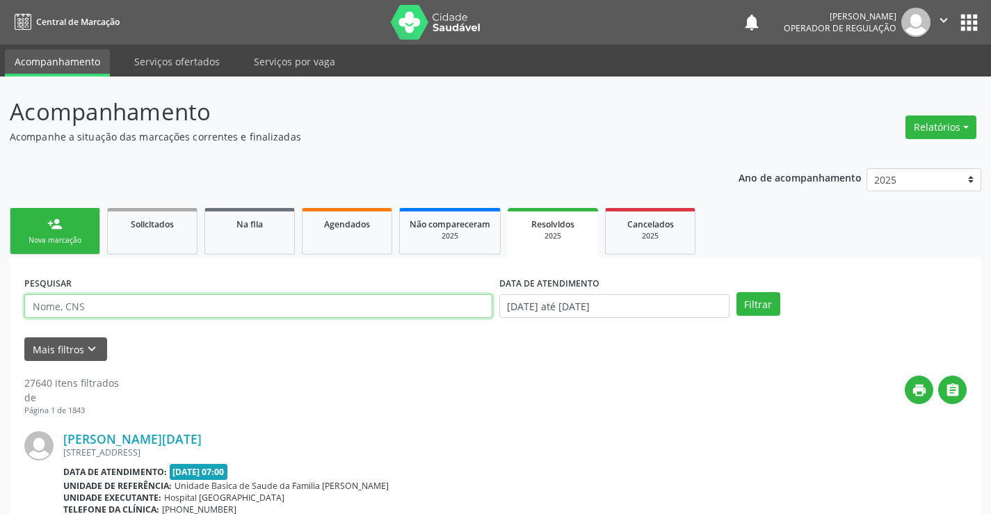
click at [348, 311] on input "text" at bounding box center [258, 306] width 468 height 24
paste input "705007058795253"
type input "705007058795253"
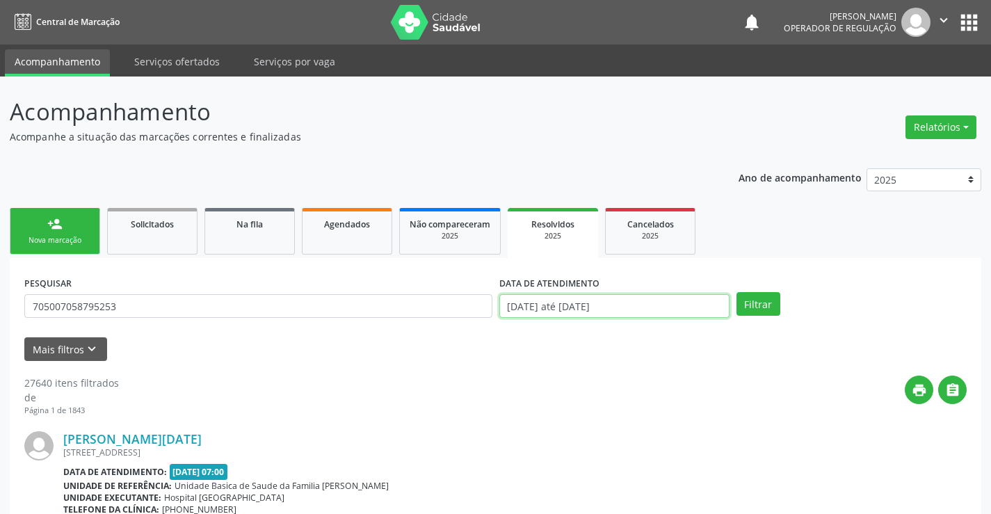
click at [645, 307] on input "01/01/2025 até 02/10/2025" at bounding box center [614, 306] width 230 height 24
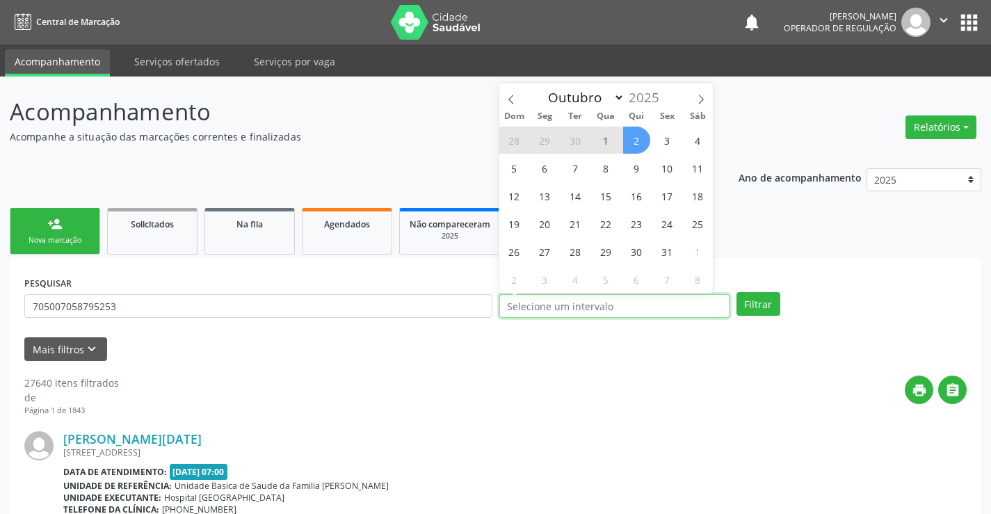
select select "0"
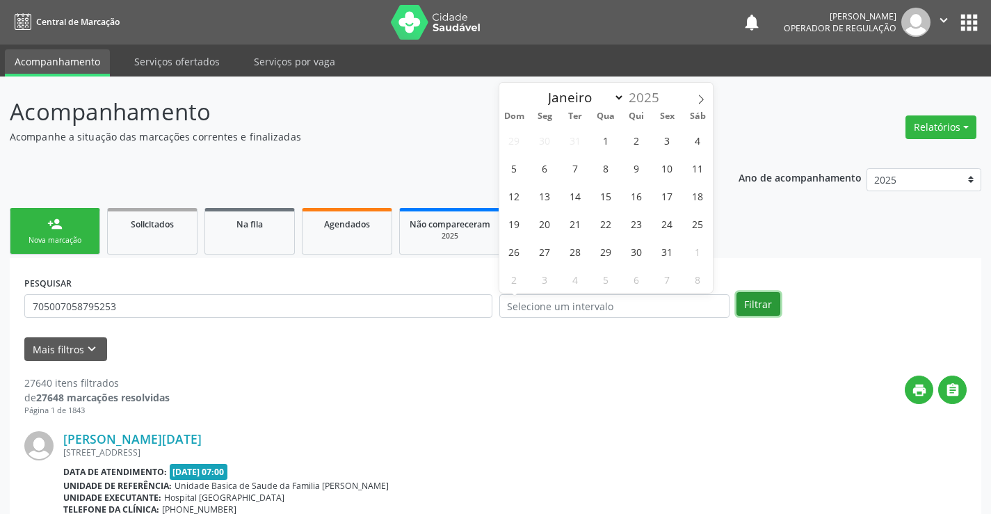
click at [758, 307] on button "Filtrar" at bounding box center [759, 304] width 44 height 24
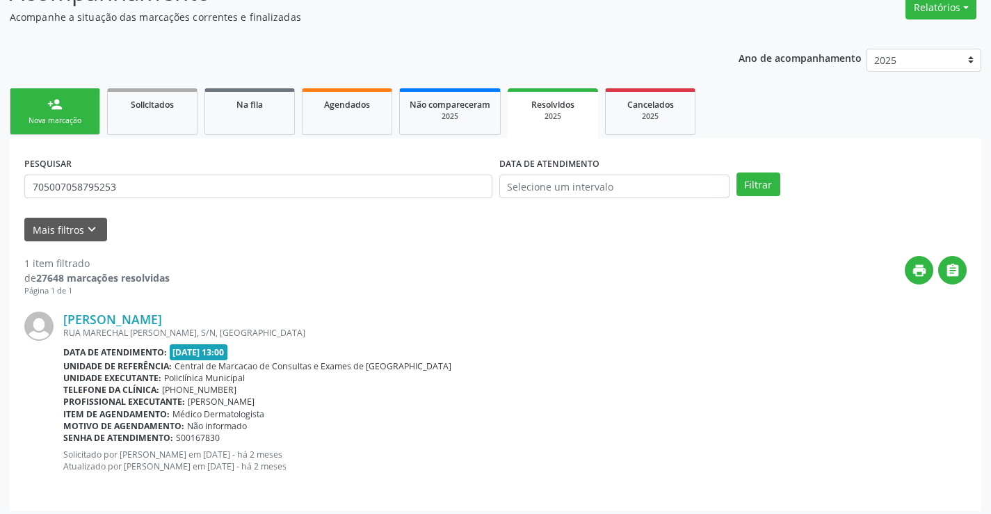
scroll to position [127, 0]
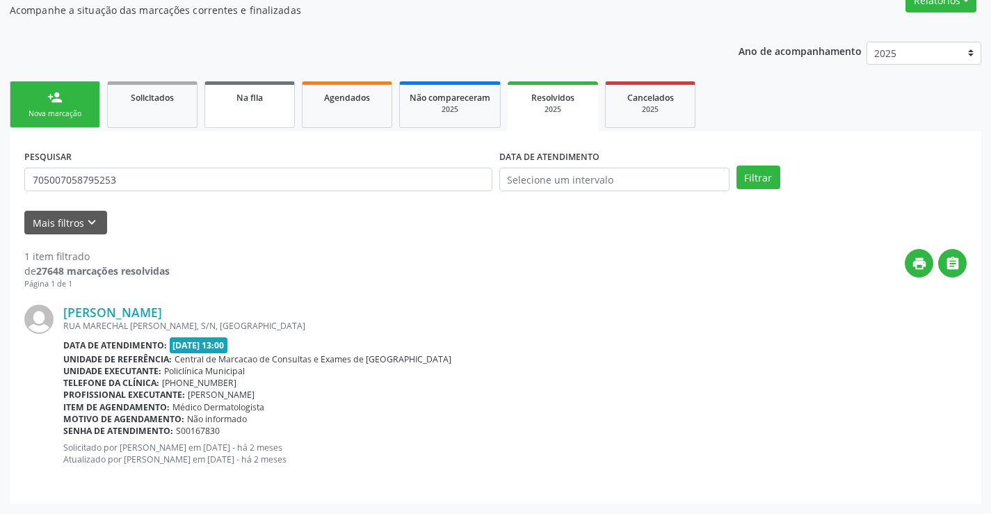
click at [252, 106] on link "Na fila" at bounding box center [250, 104] width 90 height 47
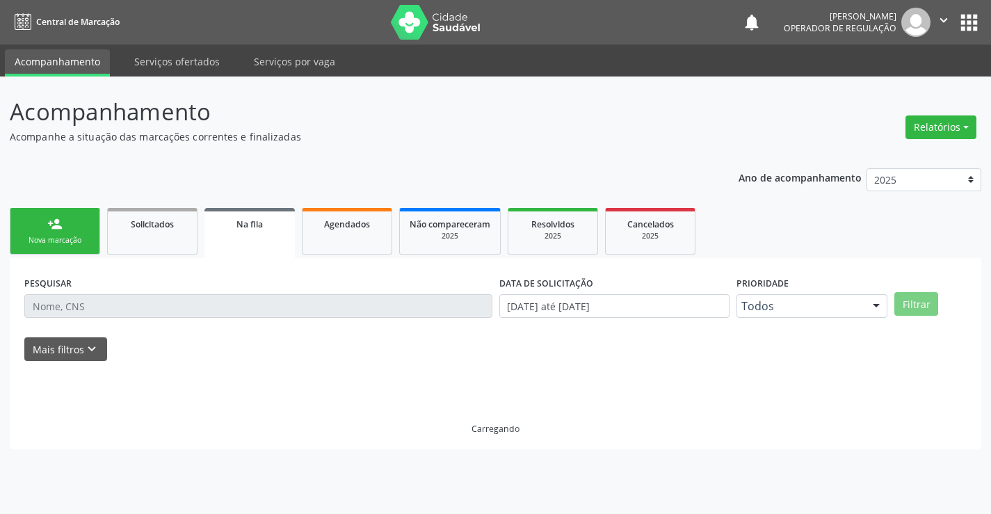
scroll to position [0, 0]
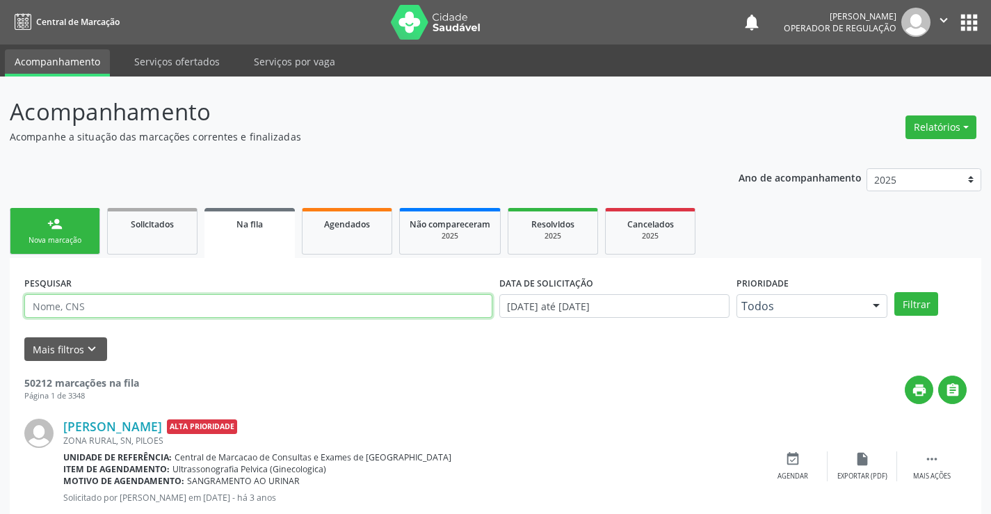
click at [170, 303] on input "text" at bounding box center [258, 306] width 468 height 24
paste input "705007058795253"
type input "705007058795253"
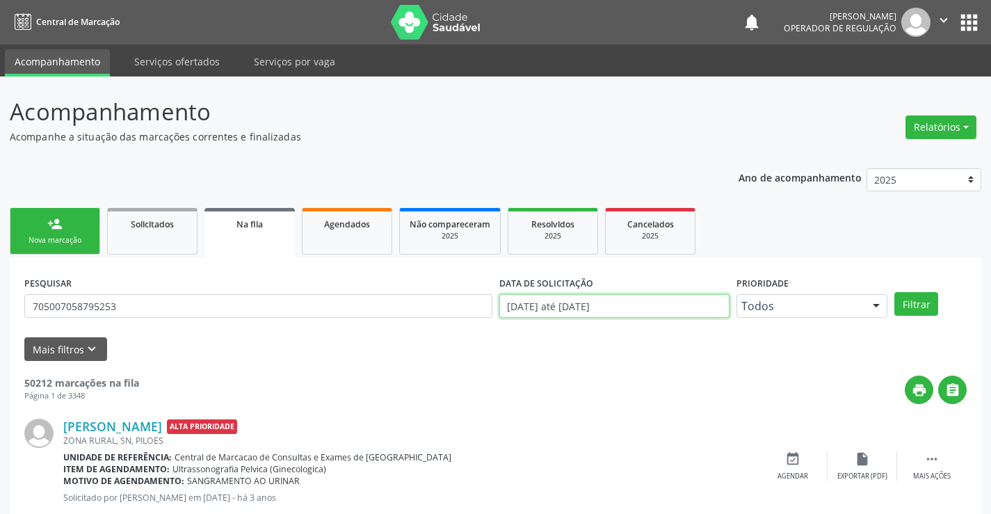
click at [694, 298] on input "[DATE] até [DATE]" at bounding box center [614, 306] width 230 height 24
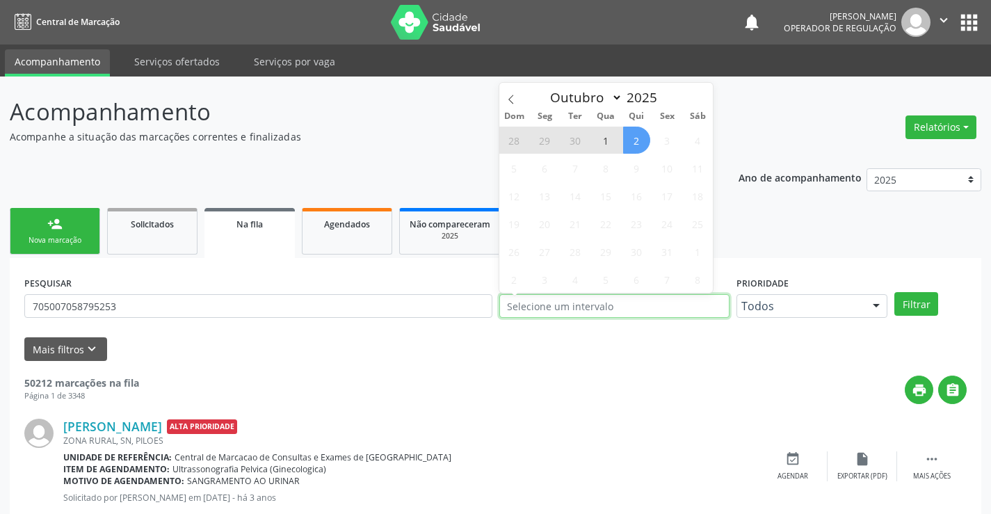
type input "2023"
select select "0"
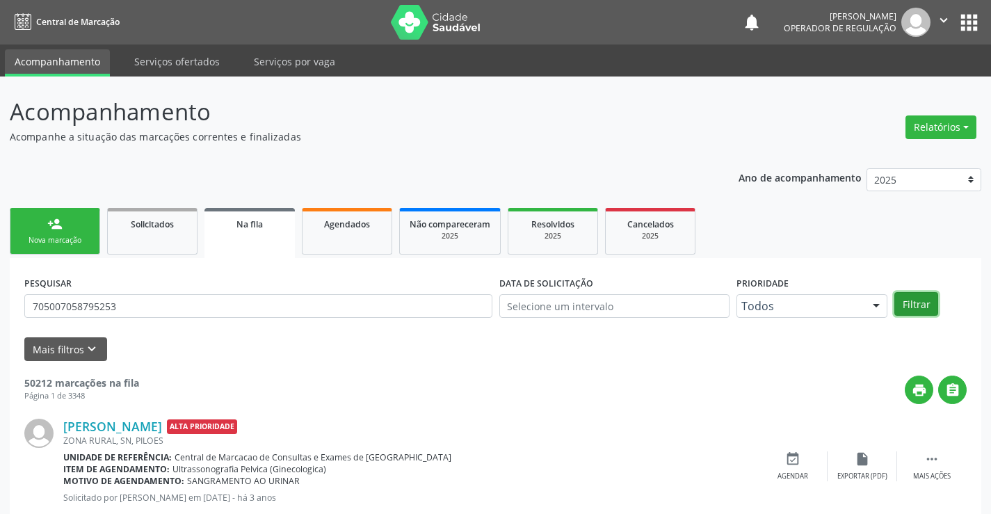
click at [920, 302] on button "Filtrar" at bounding box center [917, 304] width 44 height 24
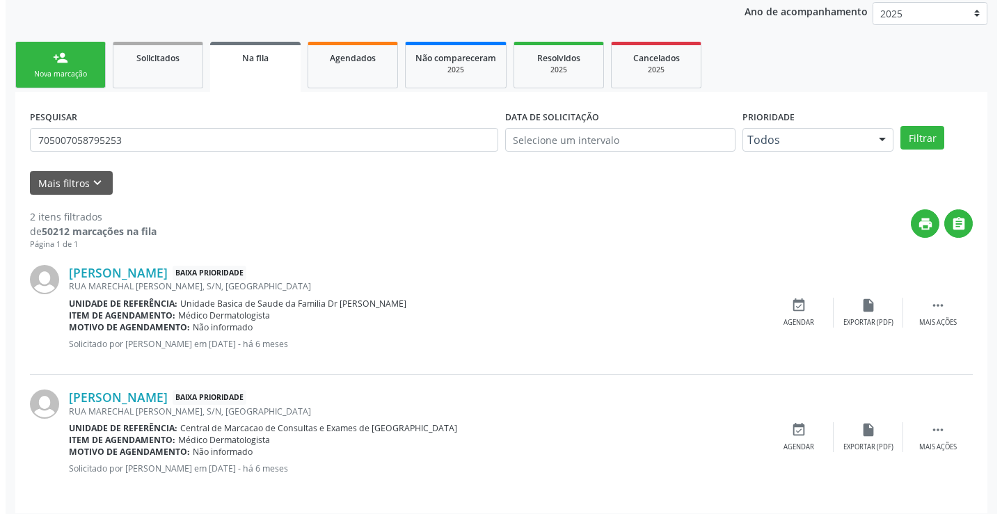
scroll to position [175, 0]
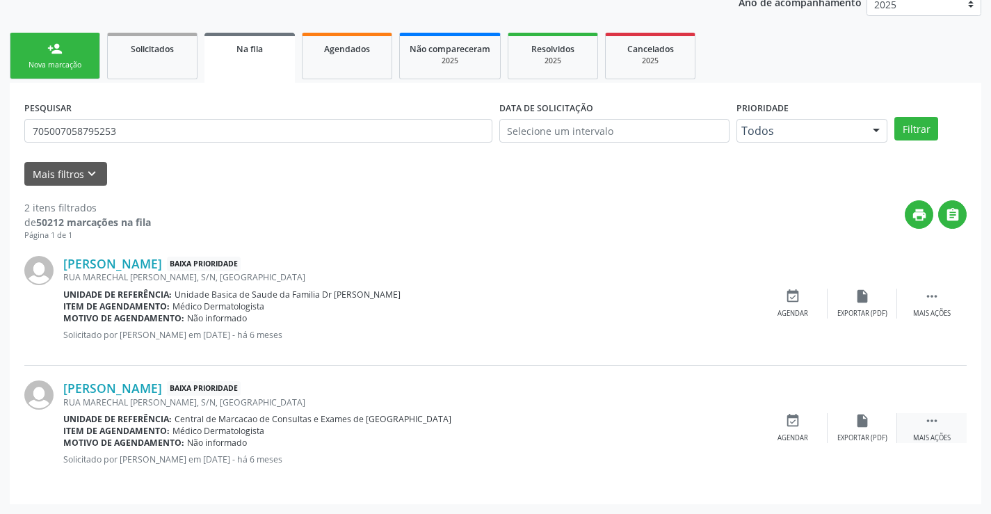
click at [933, 417] on icon "" at bounding box center [931, 420] width 15 height 15
click at [793, 423] on icon "cancel" at bounding box center [792, 420] width 15 height 15
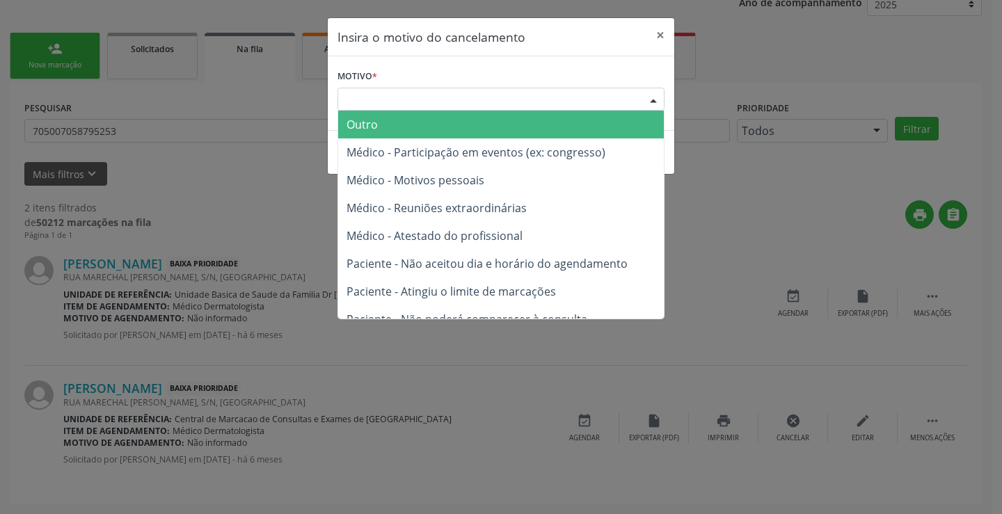
click at [508, 97] on div "Escolha o motivo" at bounding box center [500, 100] width 327 height 24
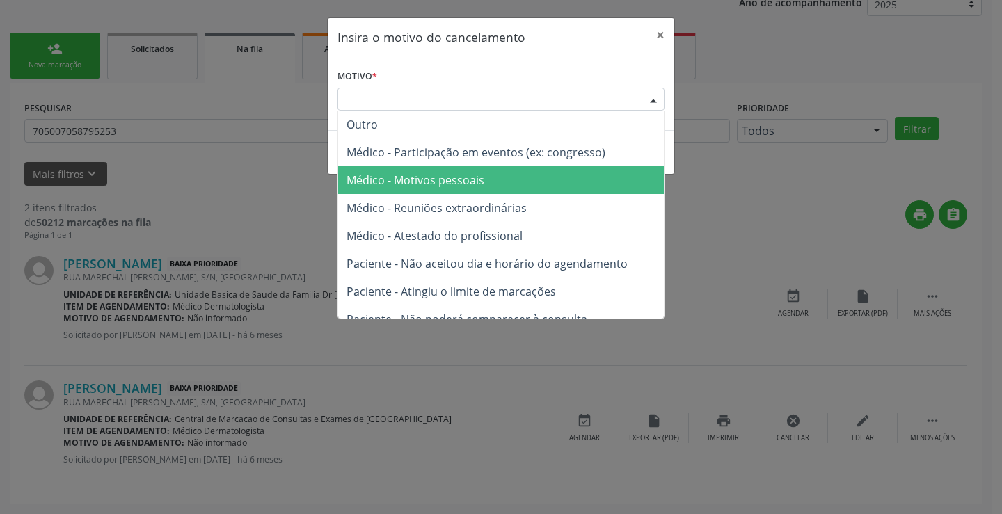
click at [513, 170] on span "Médico - Motivos pessoais" at bounding box center [501, 180] width 326 height 28
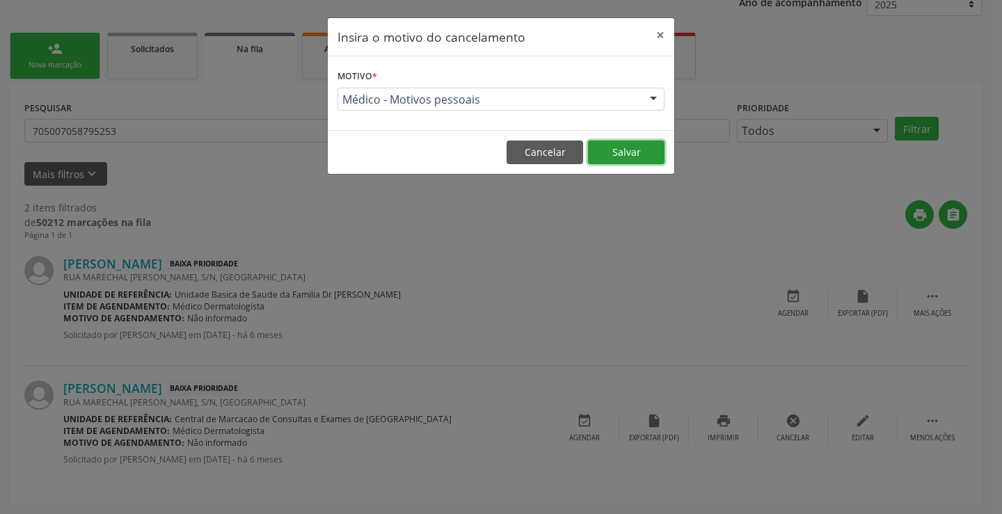
click at [600, 154] on button "Salvar" at bounding box center [626, 153] width 77 height 24
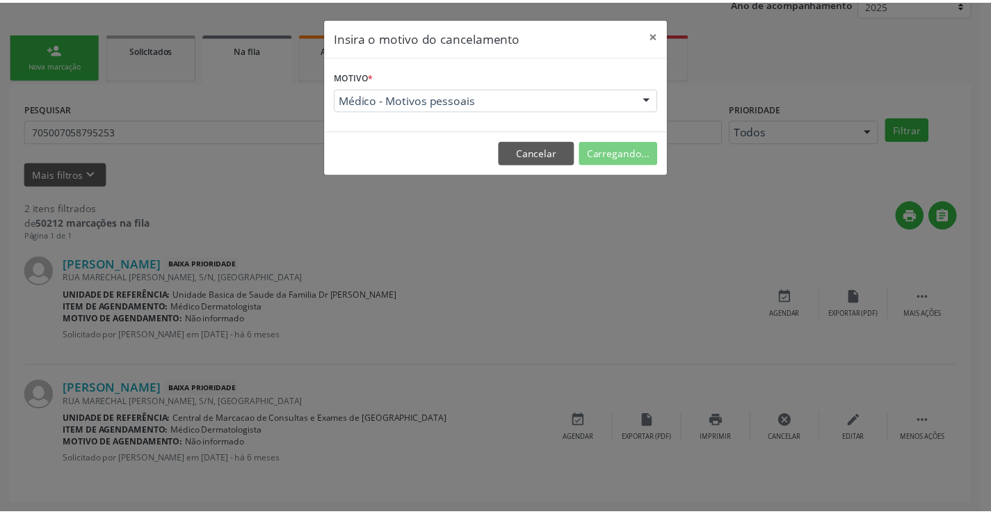
scroll to position [0, 0]
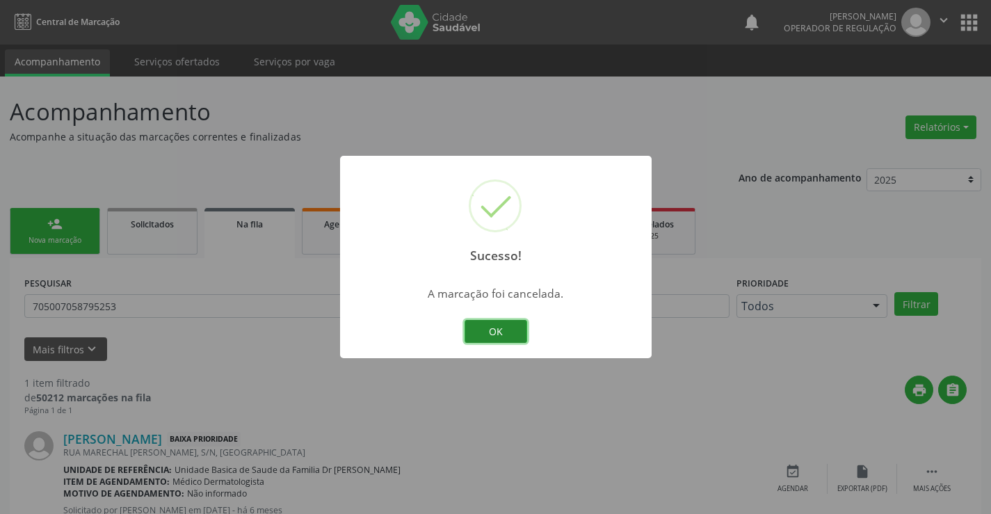
click at [509, 329] on button "OK" at bounding box center [496, 332] width 63 height 24
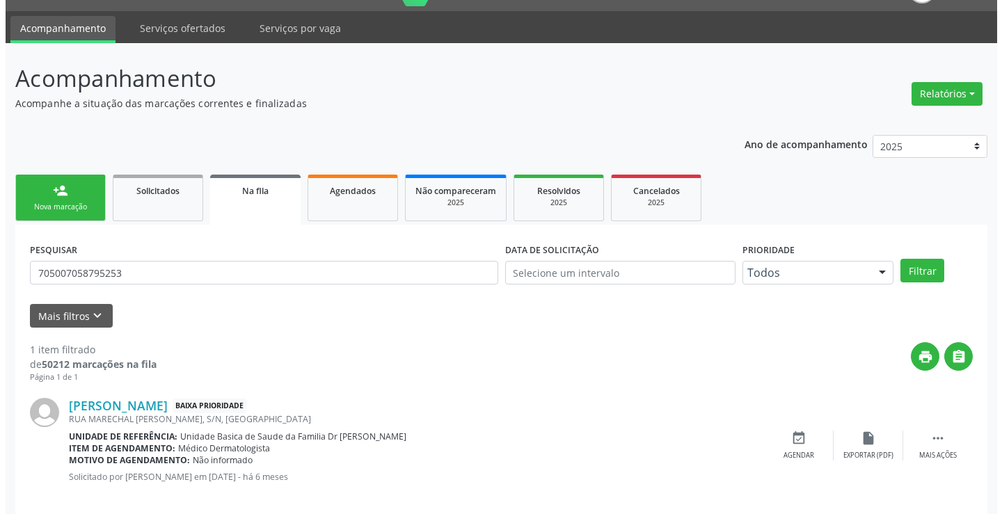
scroll to position [51, 0]
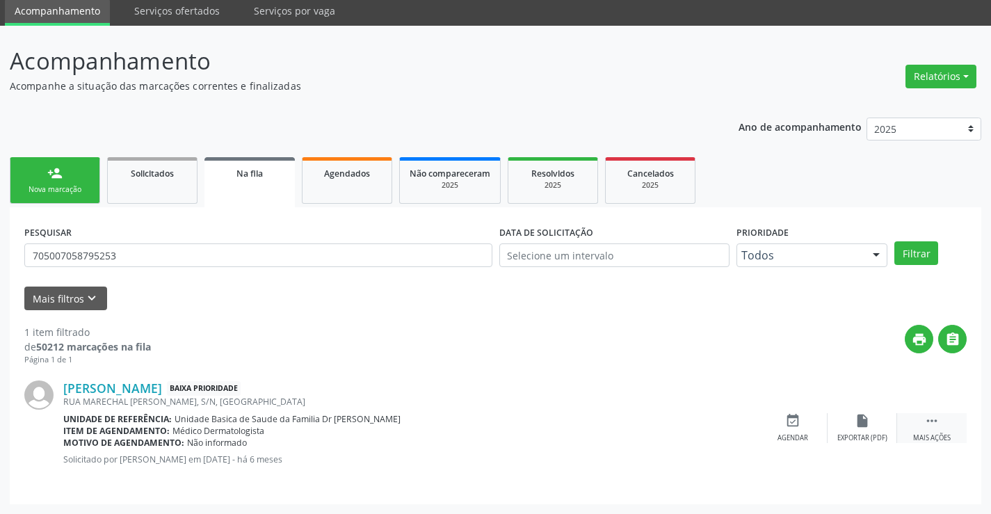
click at [952, 415] on div " Mais ações" at bounding box center [932, 428] width 70 height 30
click at [788, 429] on div "cancel Cancelar" at bounding box center [793, 428] width 70 height 30
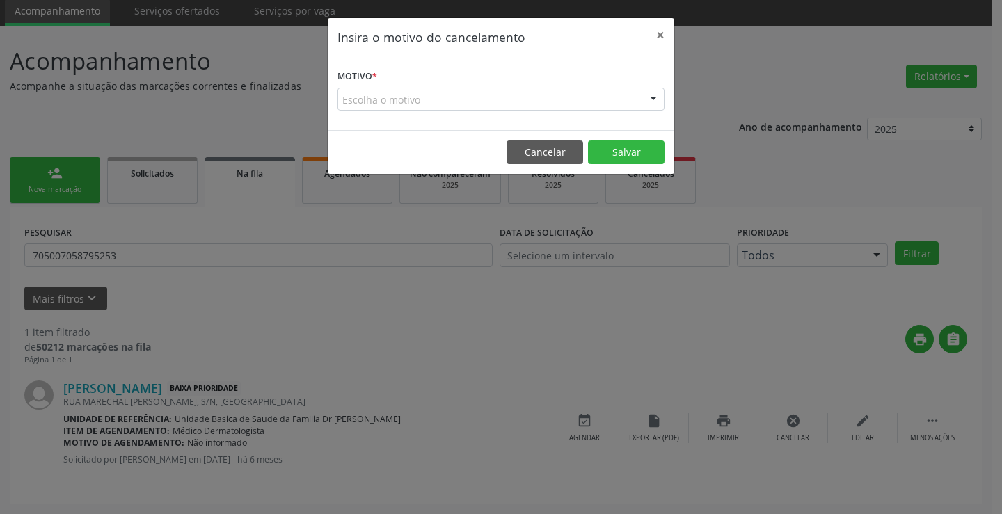
click at [499, 95] on div "Escolha o motivo" at bounding box center [500, 100] width 327 height 24
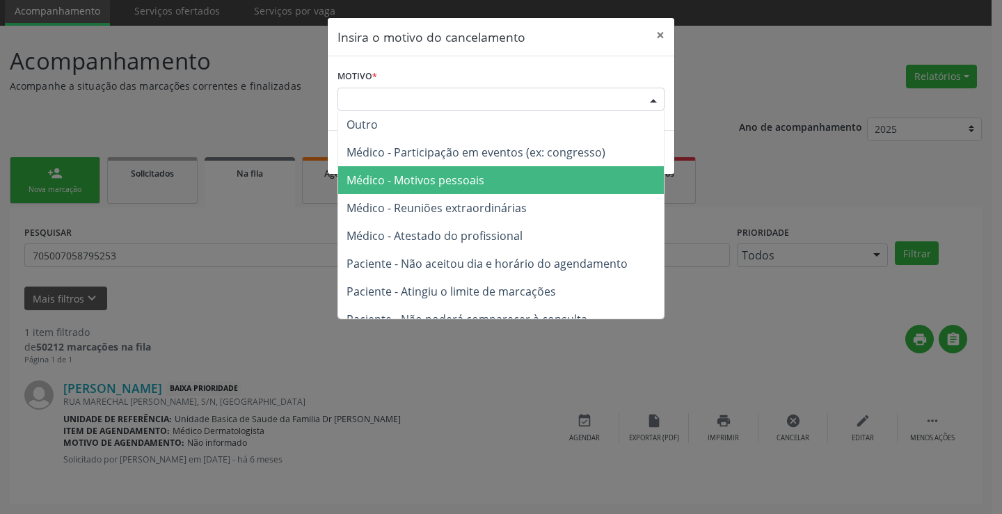
click at [488, 177] on span "Médico - Motivos pessoais" at bounding box center [501, 180] width 326 height 28
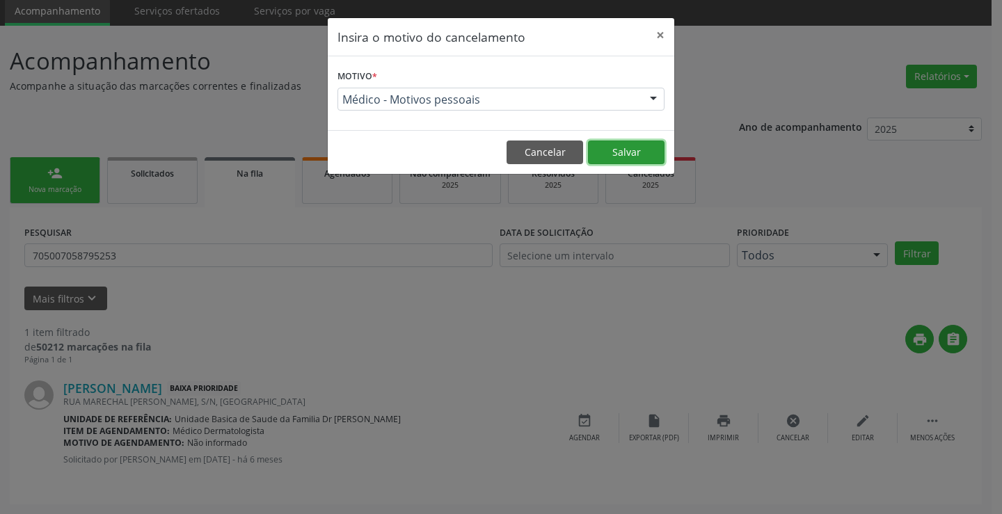
click at [608, 150] on button "Salvar" at bounding box center [626, 153] width 77 height 24
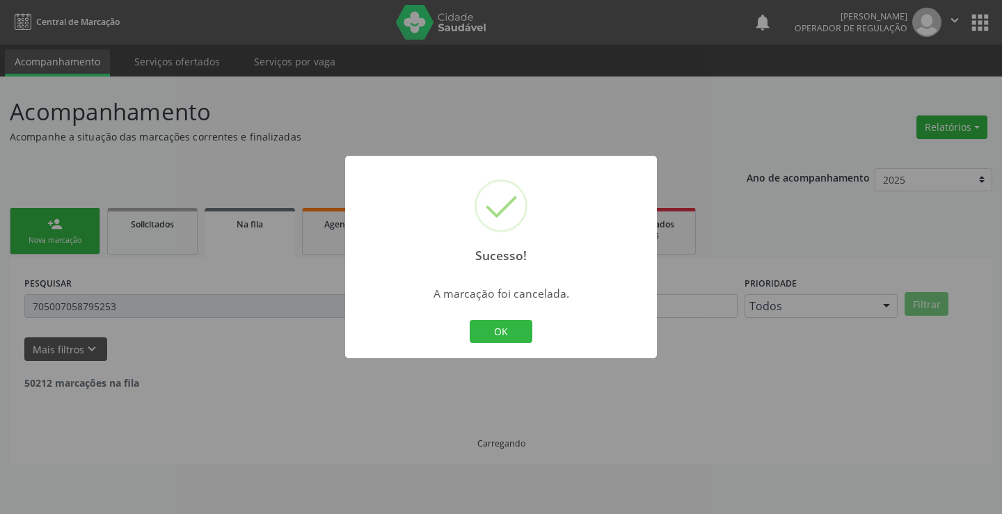
scroll to position [0, 0]
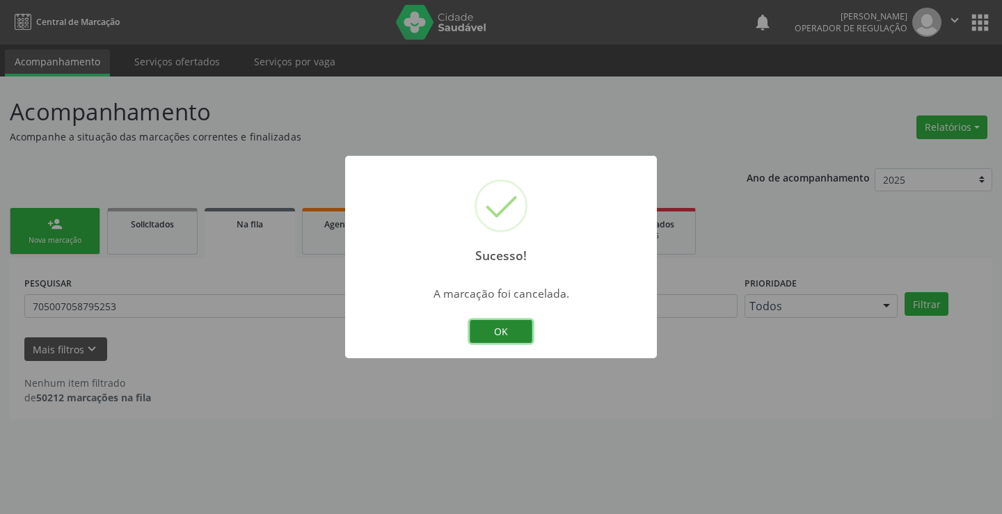
click at [512, 328] on button "OK" at bounding box center [501, 332] width 63 height 24
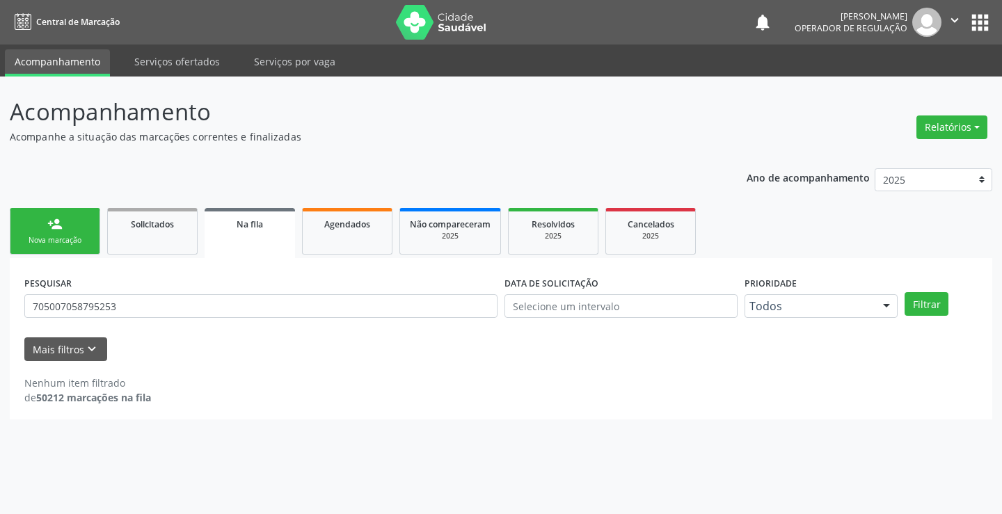
drag, startPoint x: 947, startPoint y: 15, endPoint x: 942, endPoint y: 40, distance: 25.0
click at [947, 17] on icon "" at bounding box center [954, 20] width 15 height 15
click at [894, 85] on link "Sair" at bounding box center [919, 84] width 96 height 19
